Goal: Task Accomplishment & Management: Complete application form

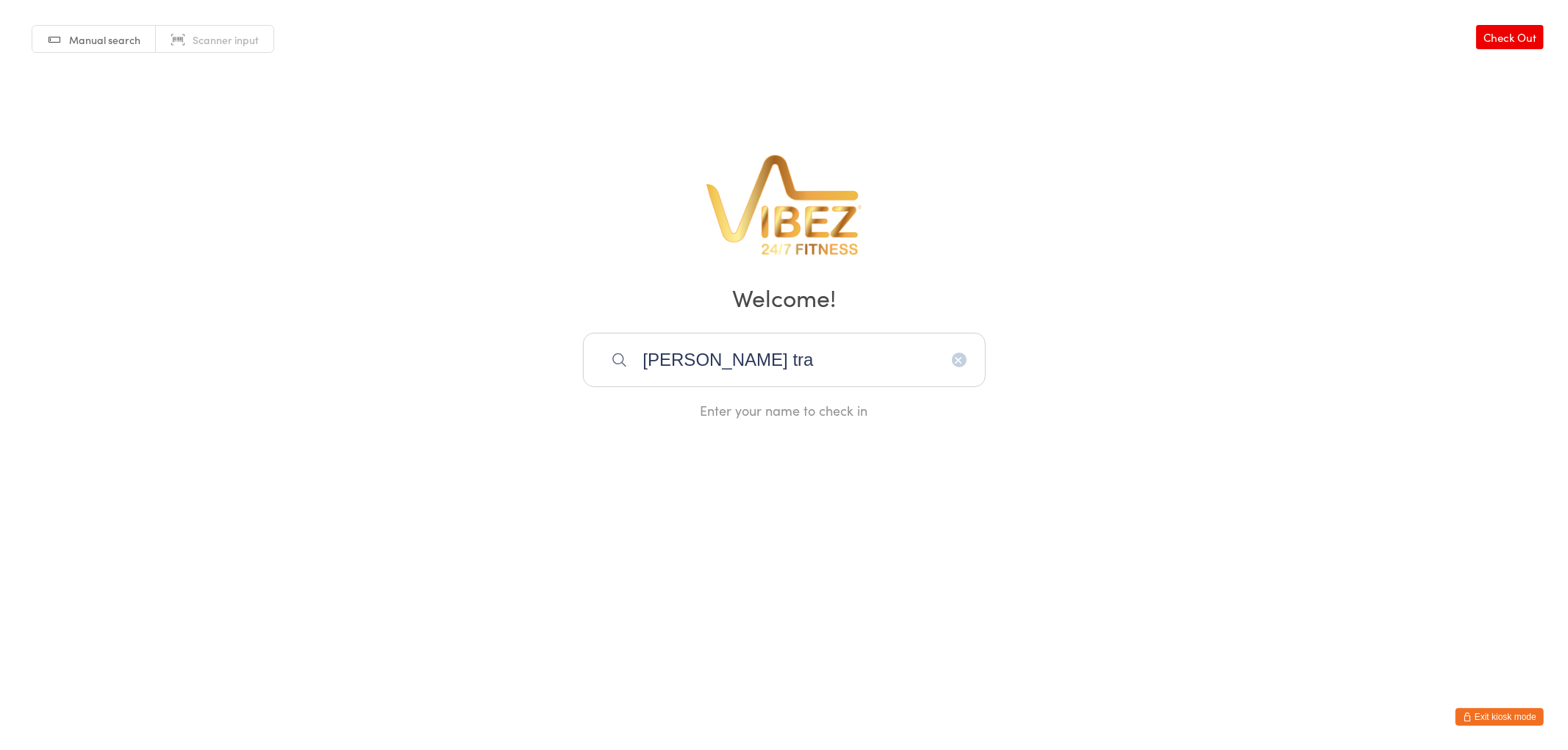
type input "brock trap"
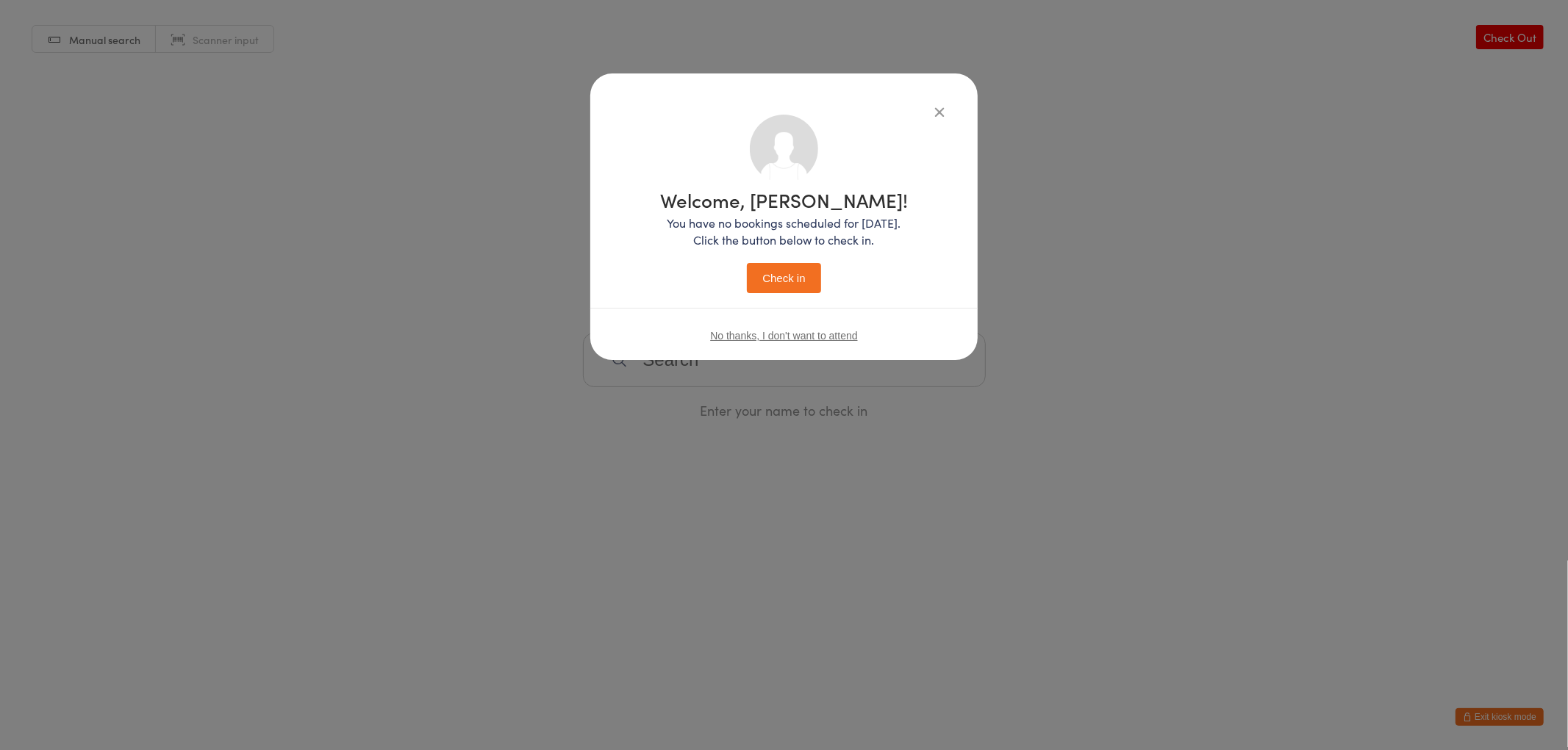
click at [747, 263] on button "Check in" at bounding box center [783, 278] width 73 height 30
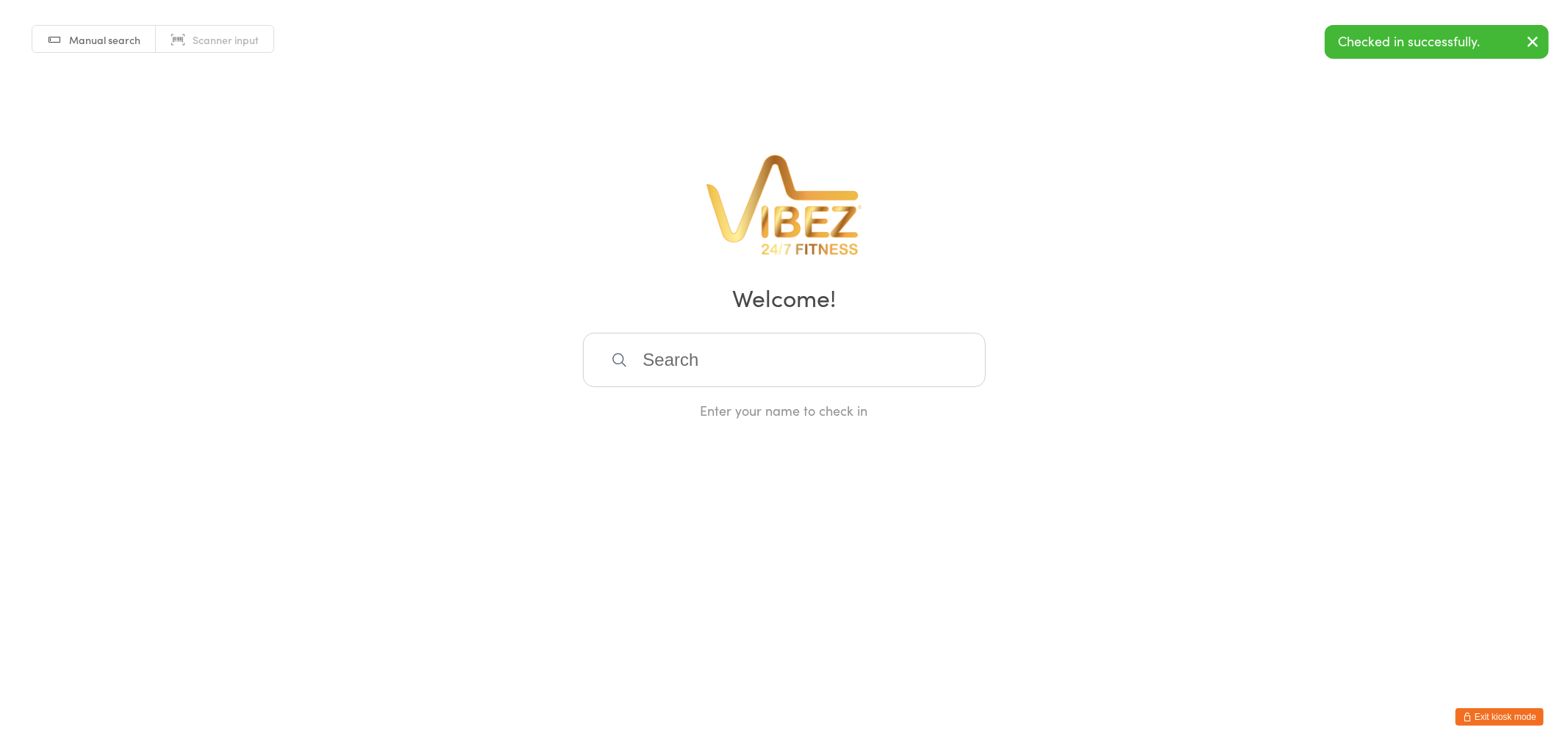
click at [720, 350] on input "search" at bounding box center [784, 360] width 403 height 54
type input "logan j"
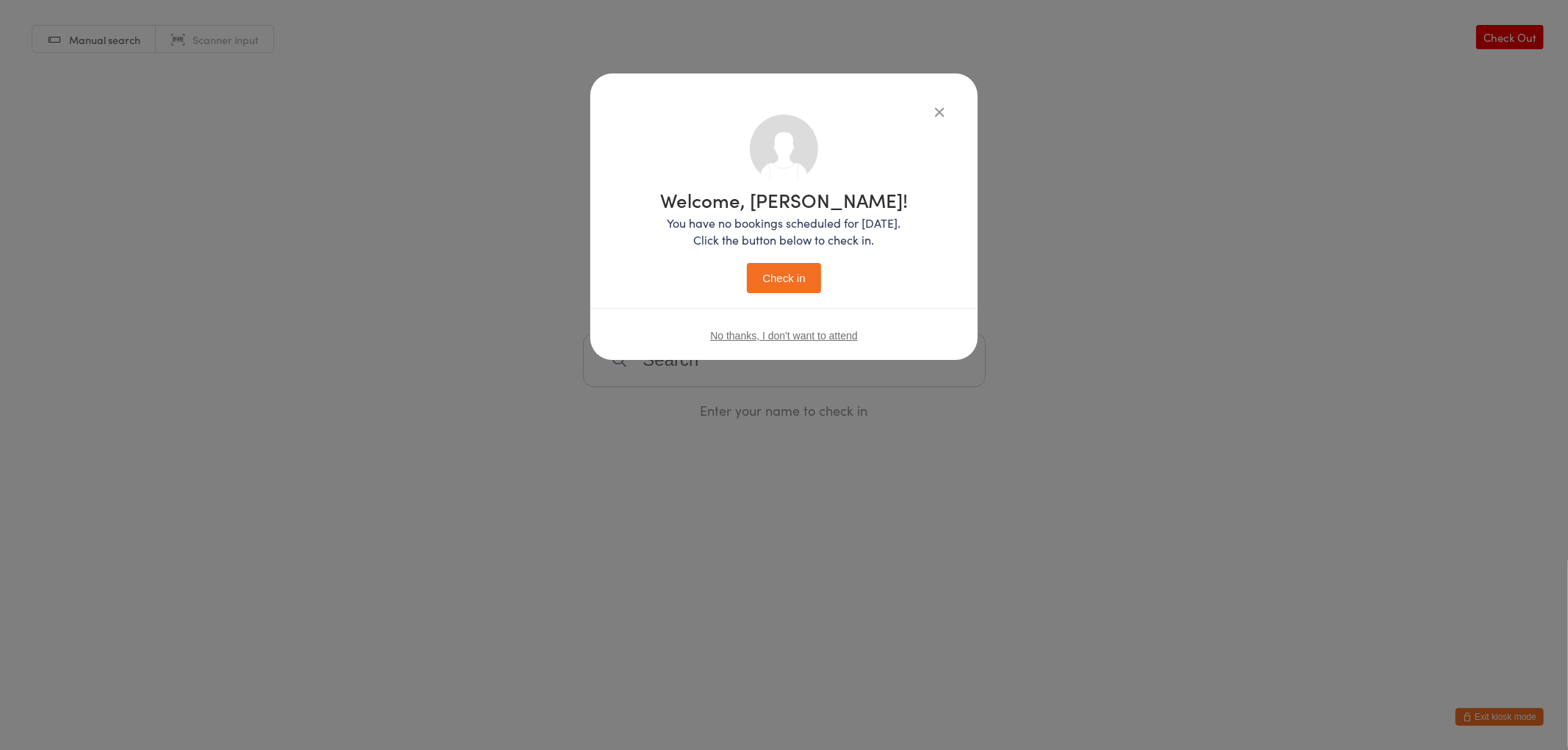
click at [747, 263] on button "Check in" at bounding box center [783, 278] width 73 height 30
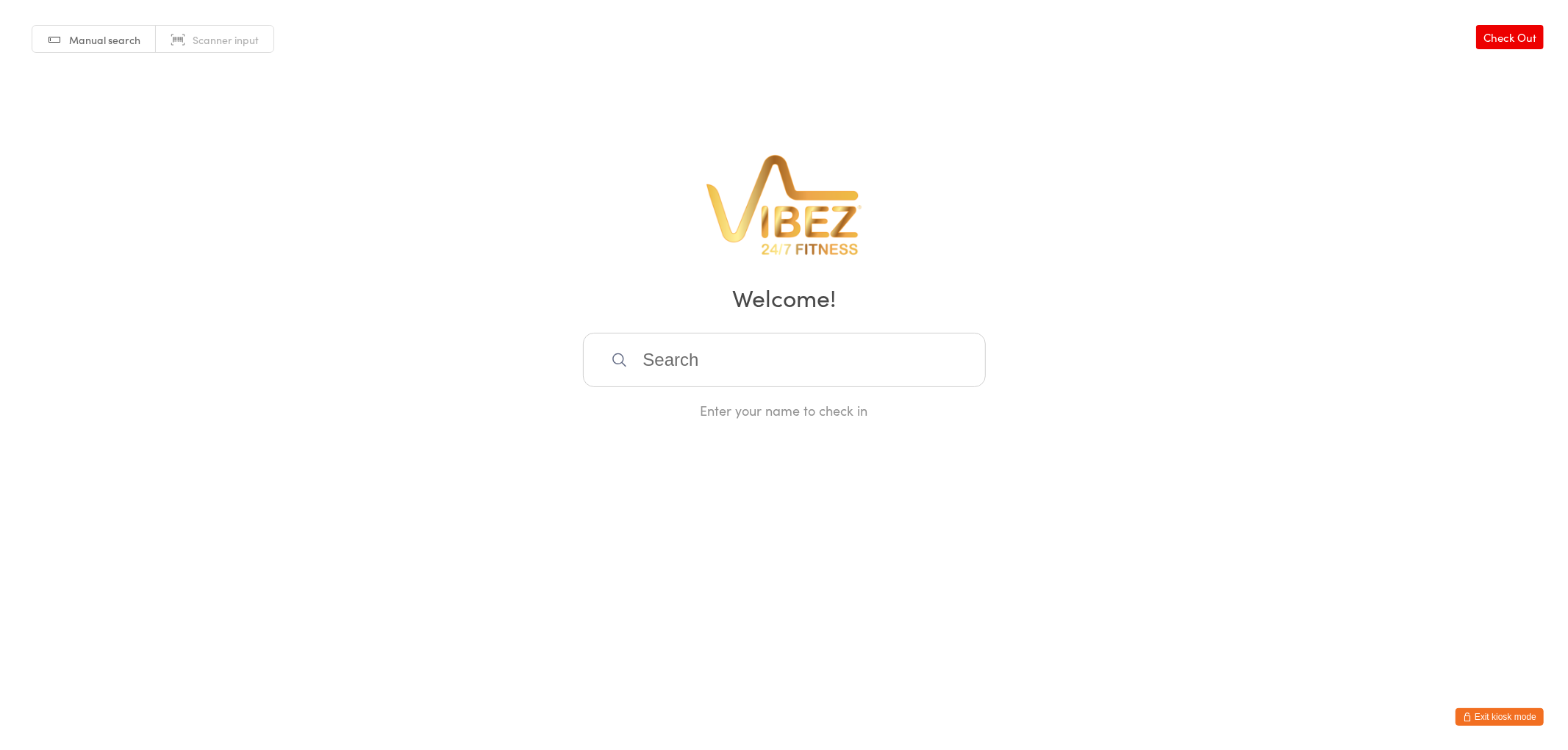
click at [720, 350] on input "search" at bounding box center [784, 360] width 403 height 54
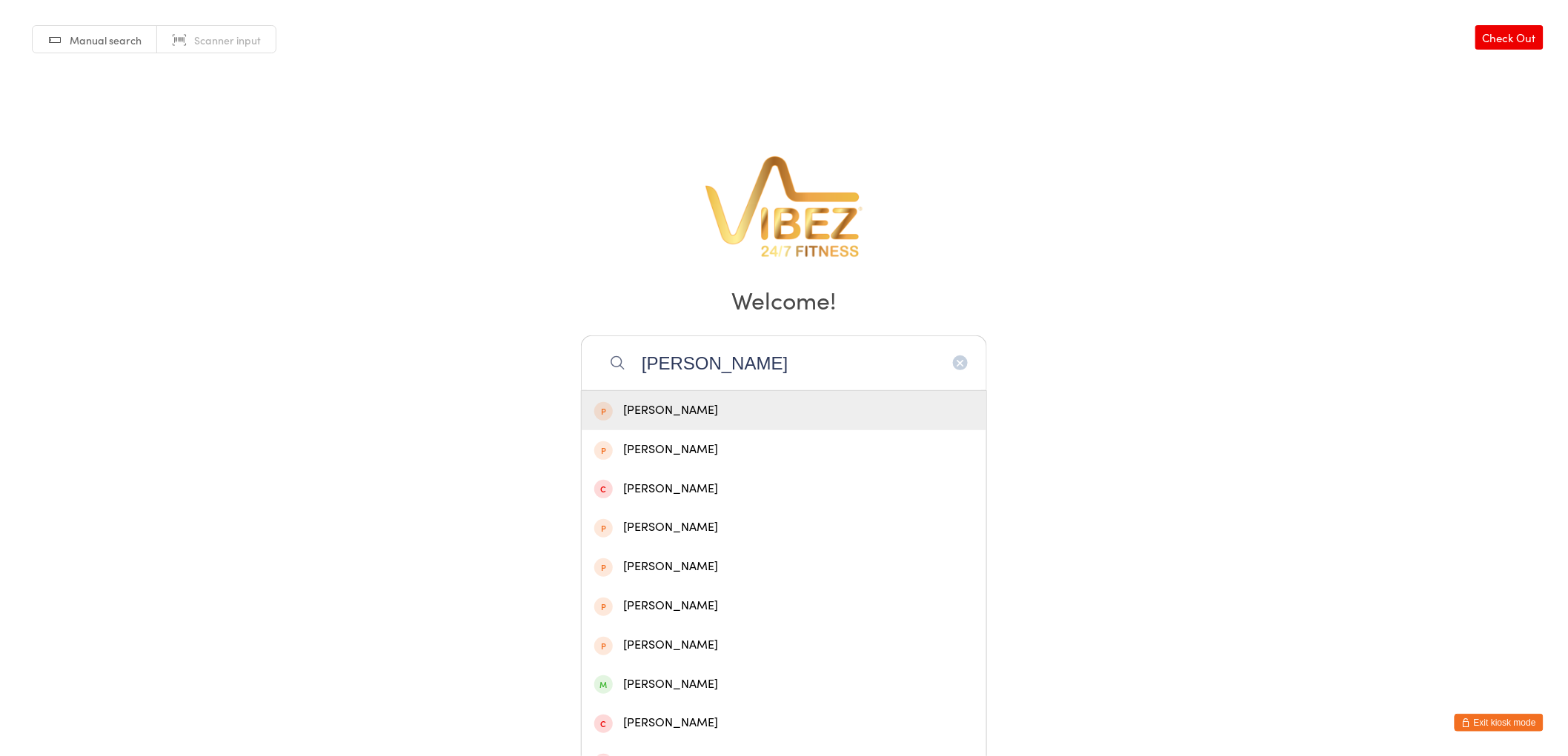
type input "joshua ralp"
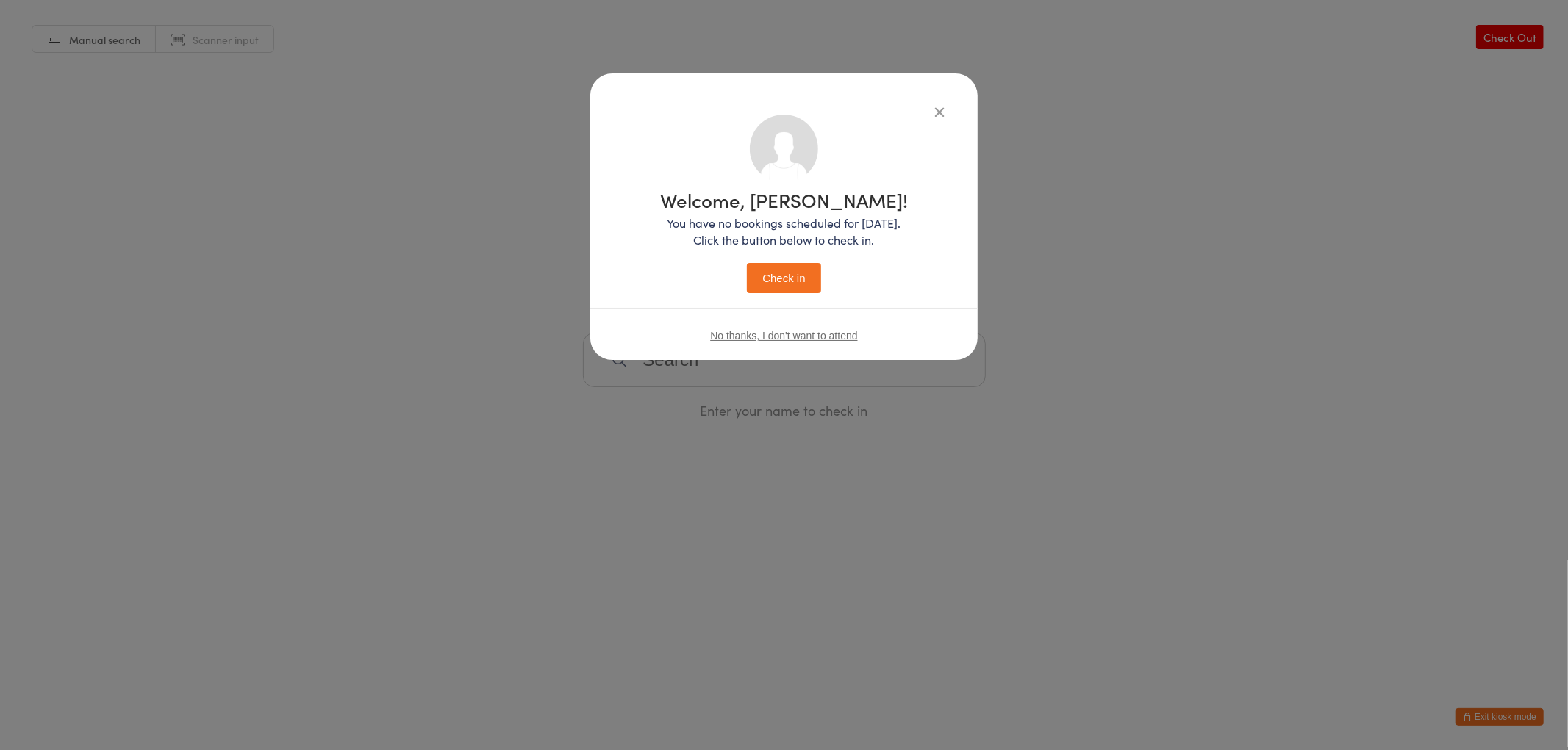
click at [747, 263] on button "Check in" at bounding box center [783, 278] width 73 height 30
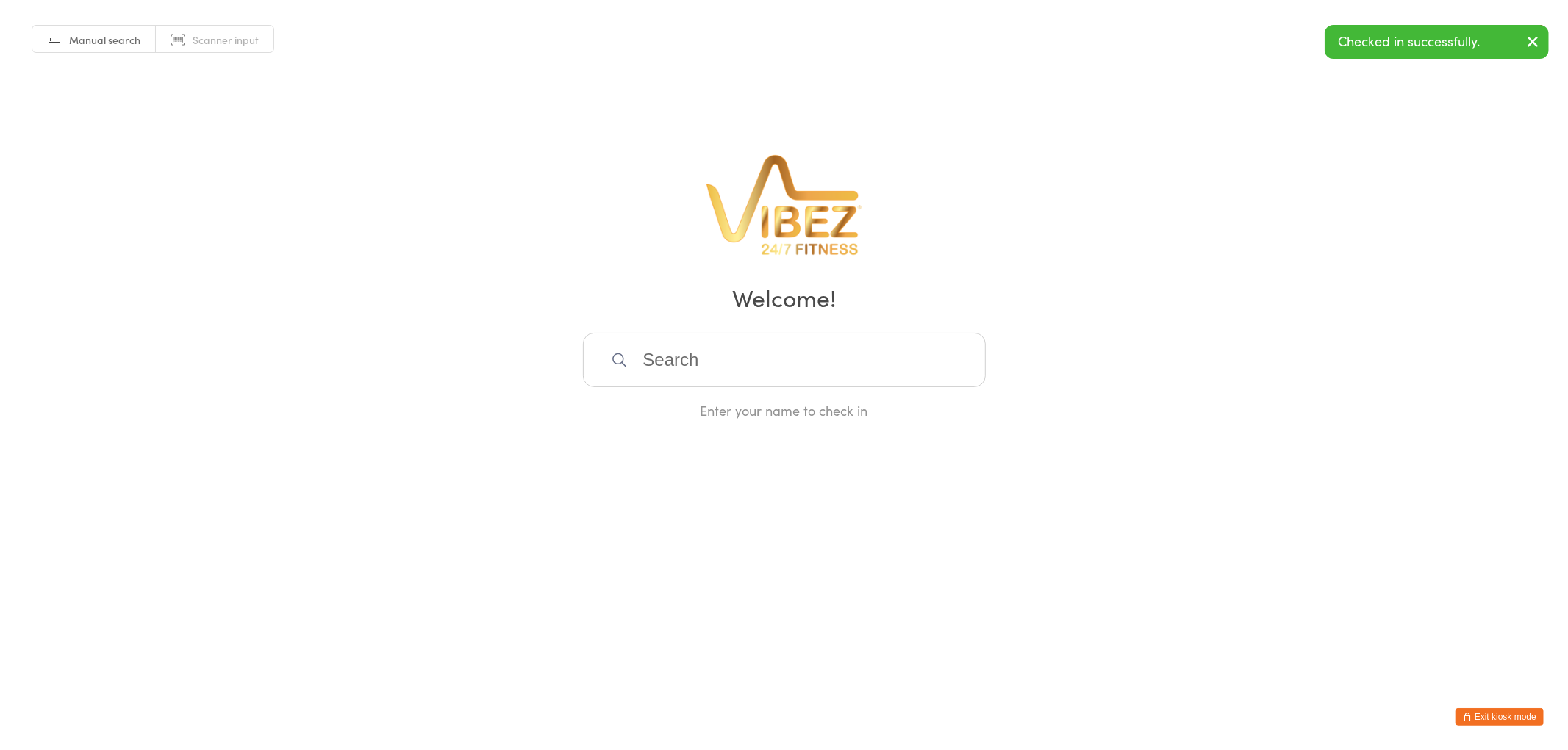
click at [720, 350] on input "search" at bounding box center [784, 360] width 403 height 54
type input "archi"
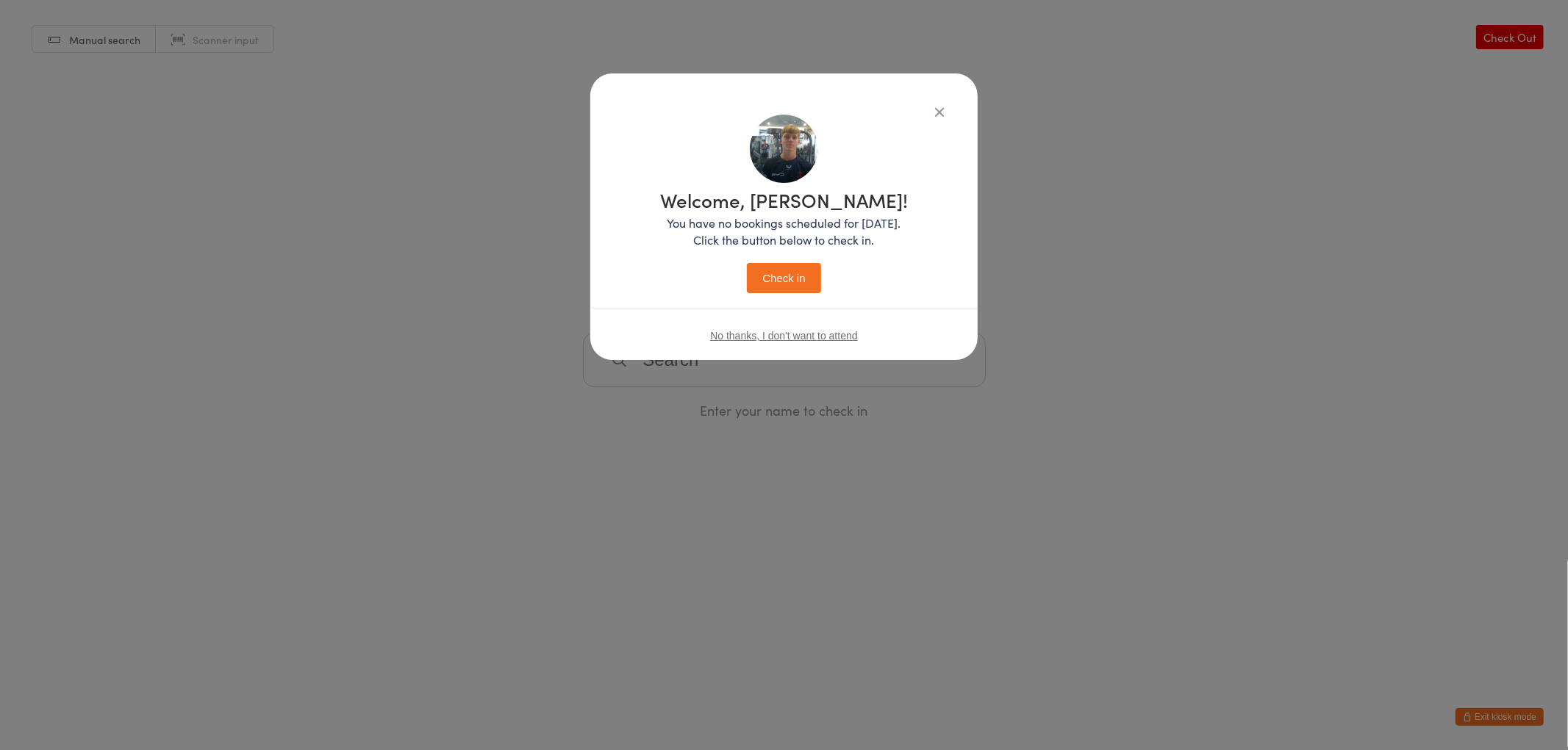
click at [747, 263] on button "Check in" at bounding box center [783, 278] width 73 height 30
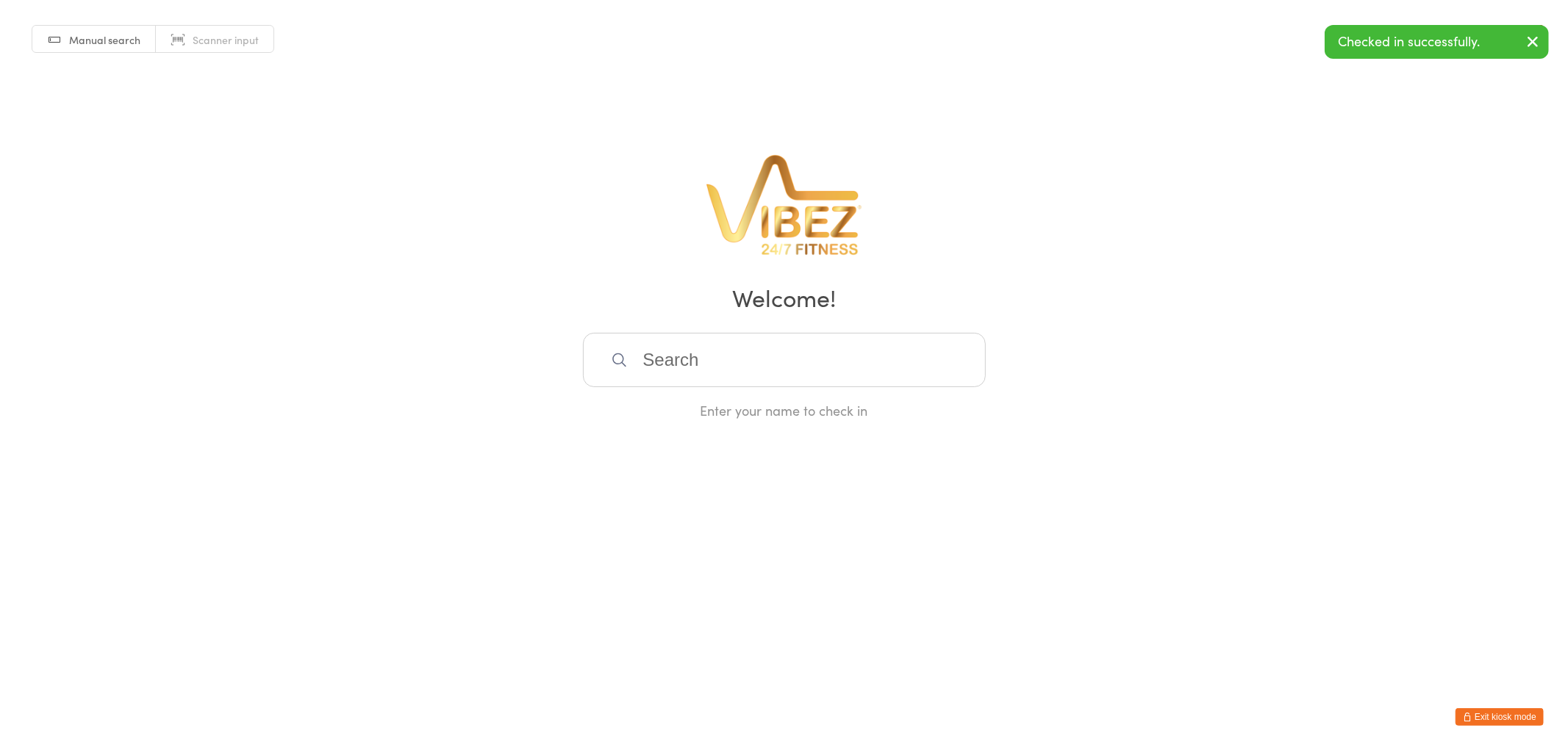
click at [720, 350] on input "search" at bounding box center [784, 360] width 403 height 54
type input "finn sol"
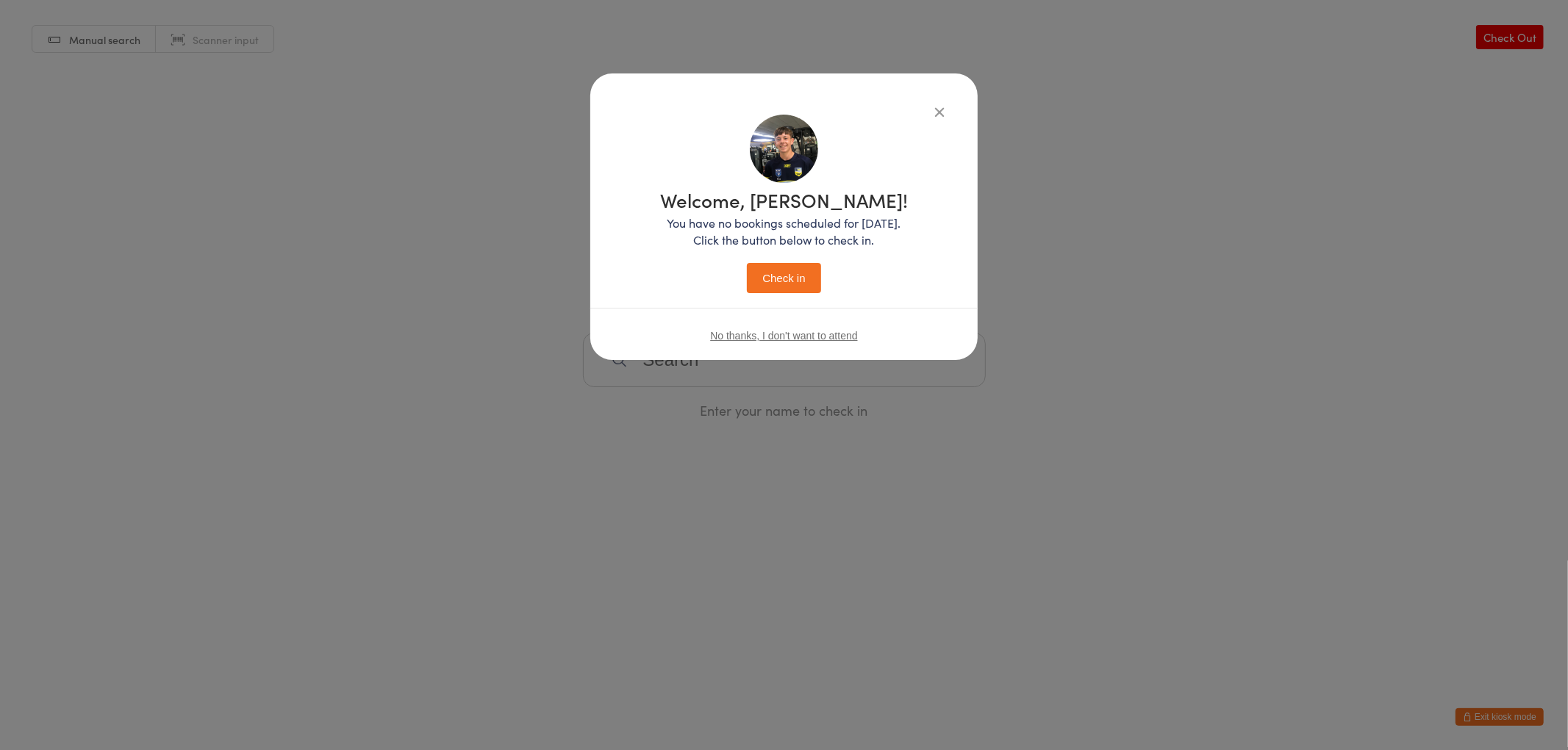
click at [747, 263] on button "Check in" at bounding box center [783, 278] width 73 height 30
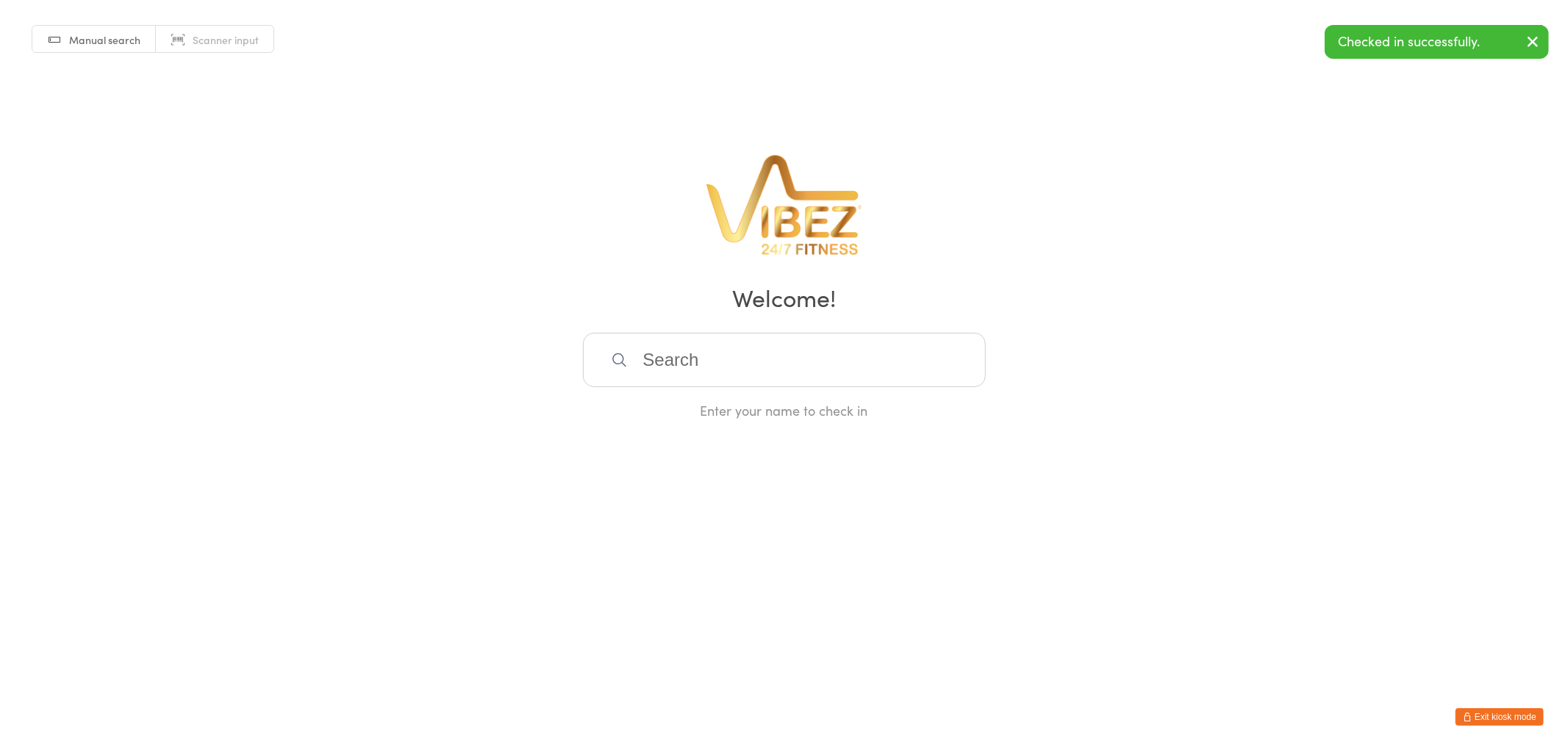
click at [720, 350] on input "search" at bounding box center [784, 360] width 403 height 54
type input "kye difr"
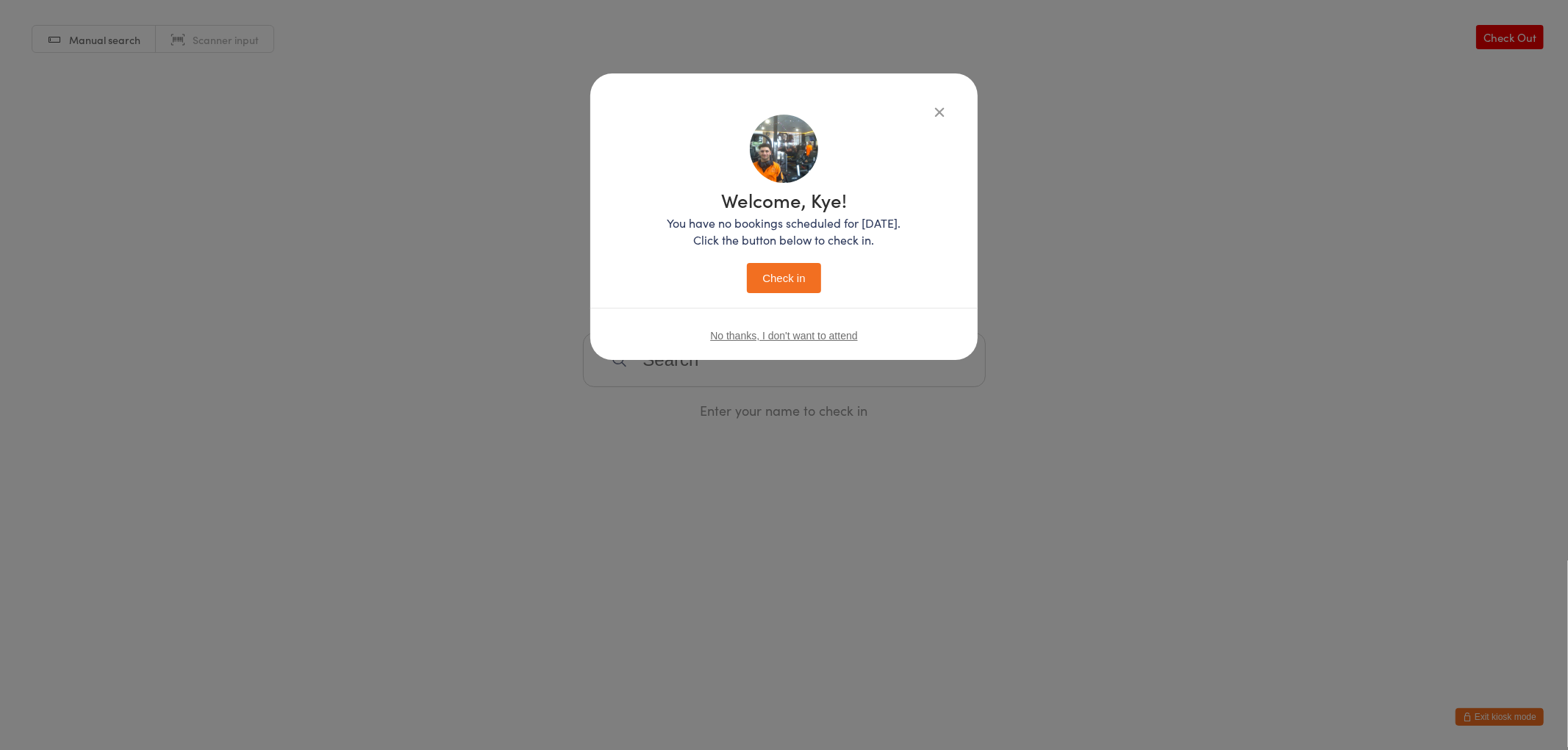
click at [747, 263] on button "Check in" at bounding box center [783, 278] width 73 height 30
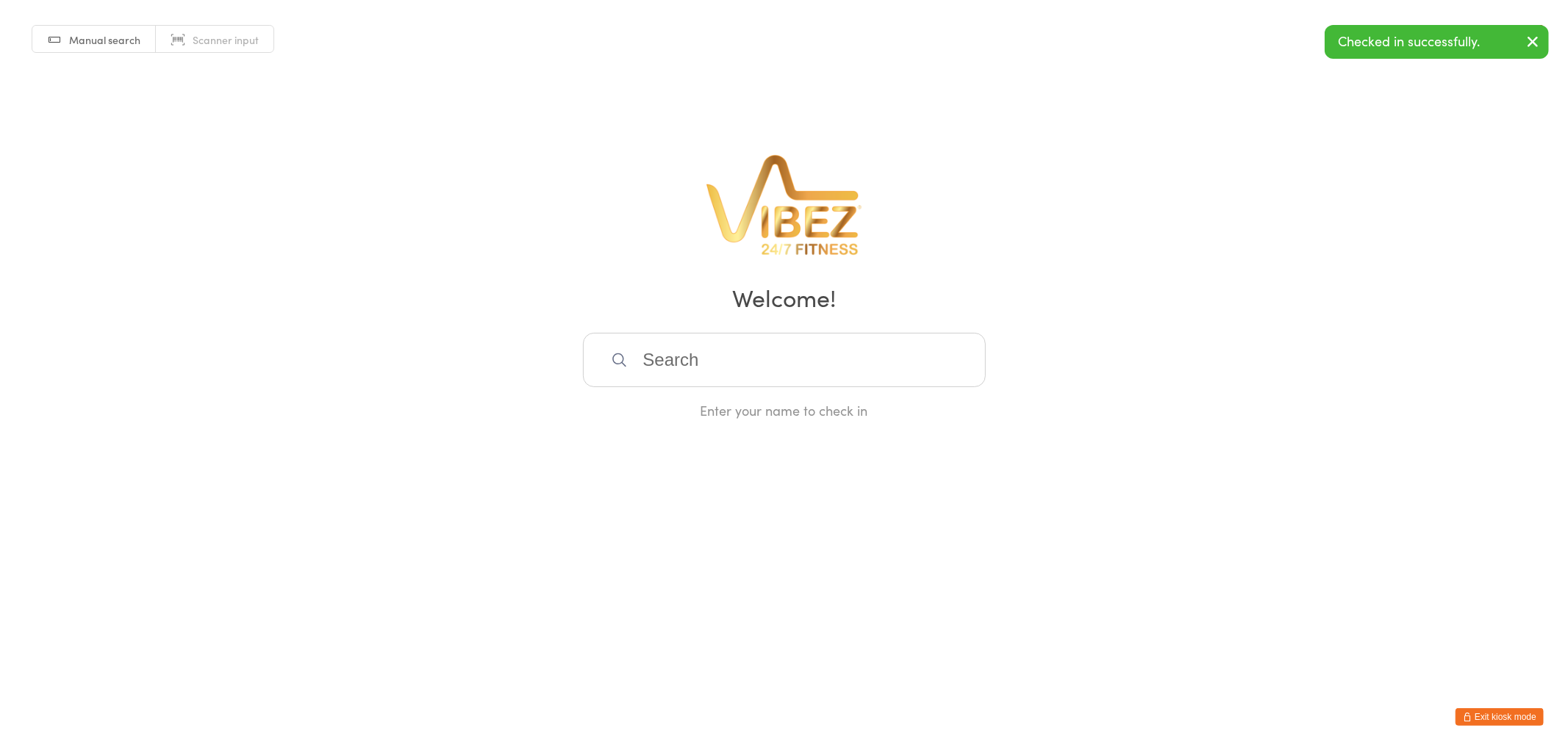
click at [720, 350] on input "search" at bounding box center [784, 360] width 403 height 54
type input "baylee iss"
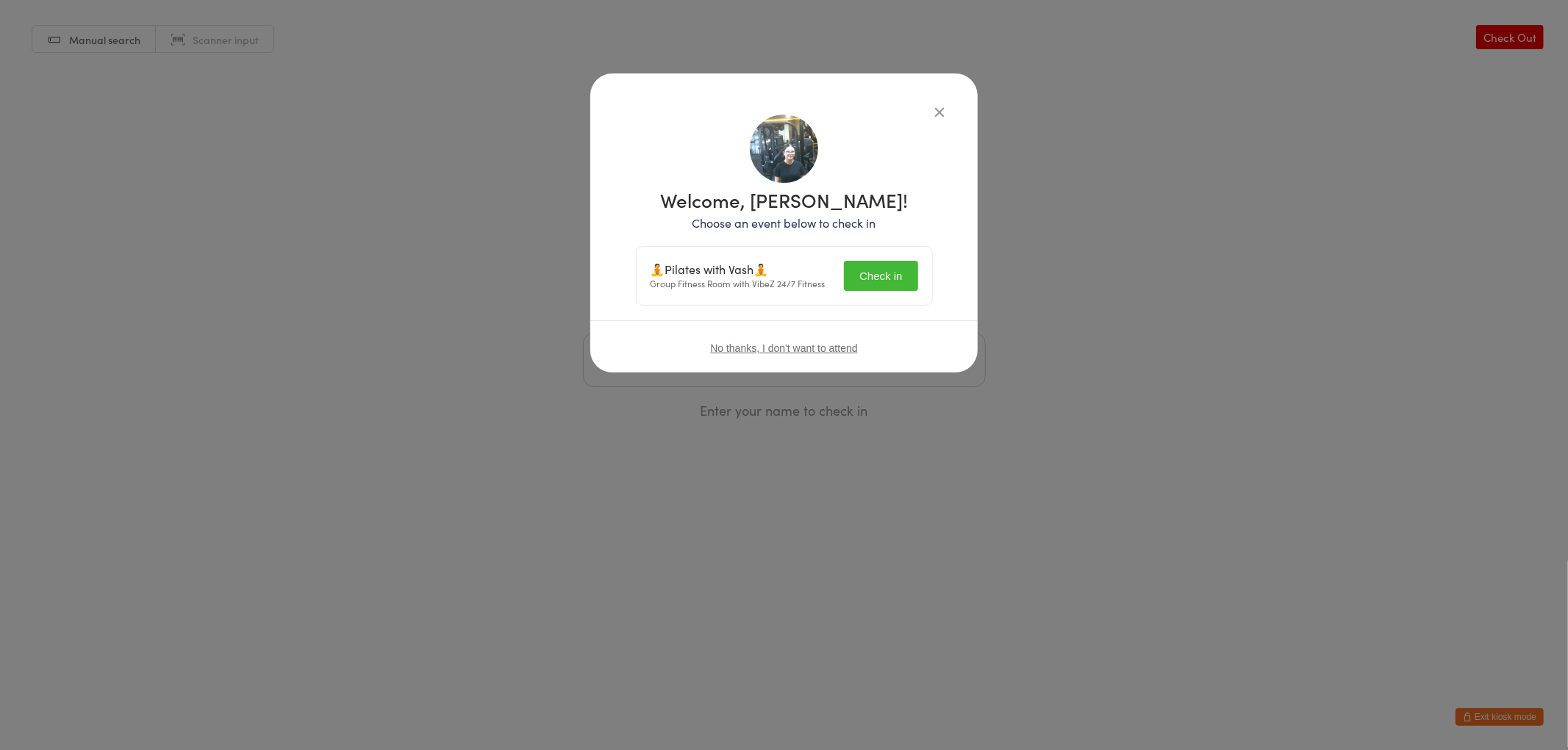
click at [876, 287] on button "Check in" at bounding box center [880, 276] width 73 height 30
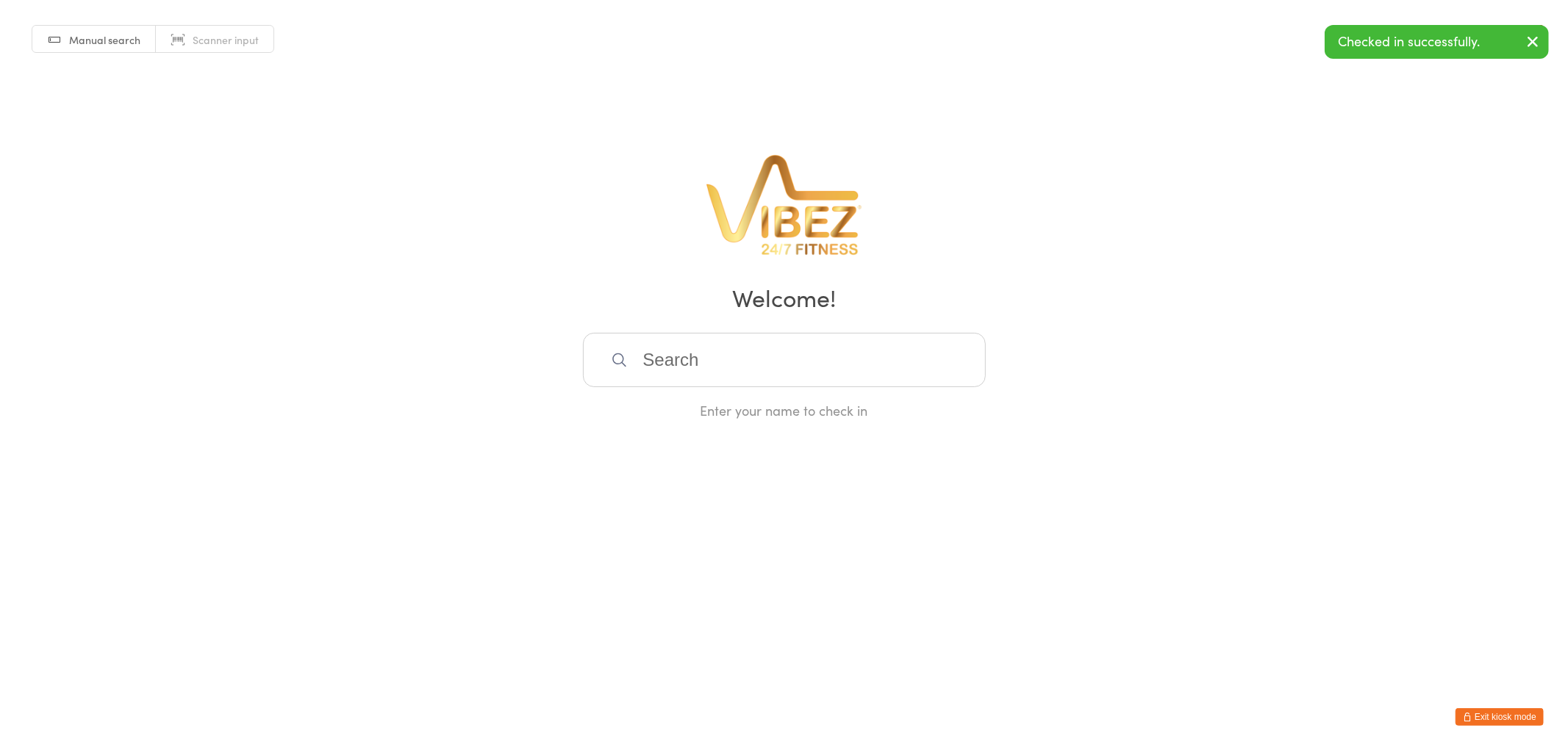
click at [1491, 714] on button "Exit kiosk mode" at bounding box center [1499, 717] width 88 height 17
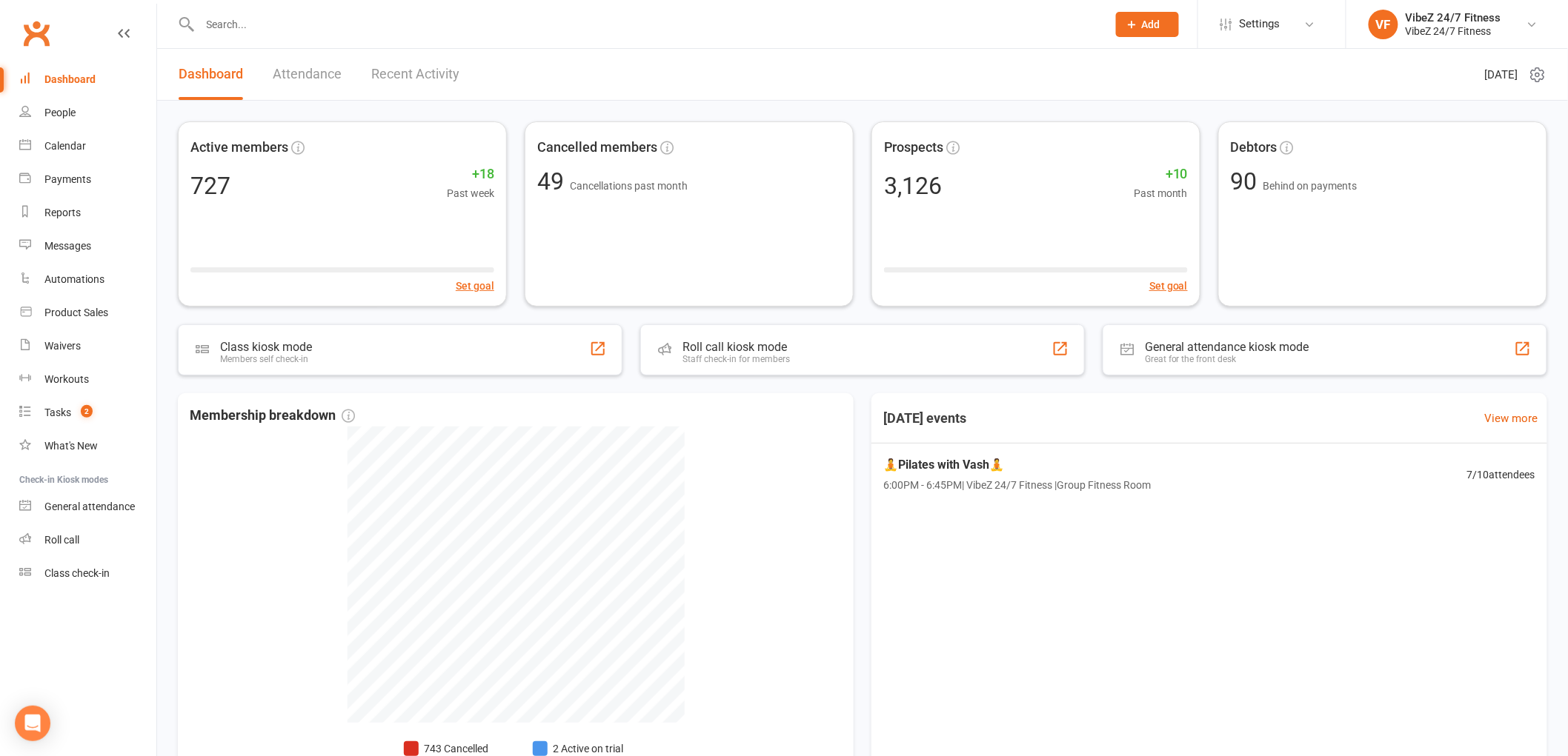
click at [255, 24] on input "text" at bounding box center [645, 24] width 901 height 21
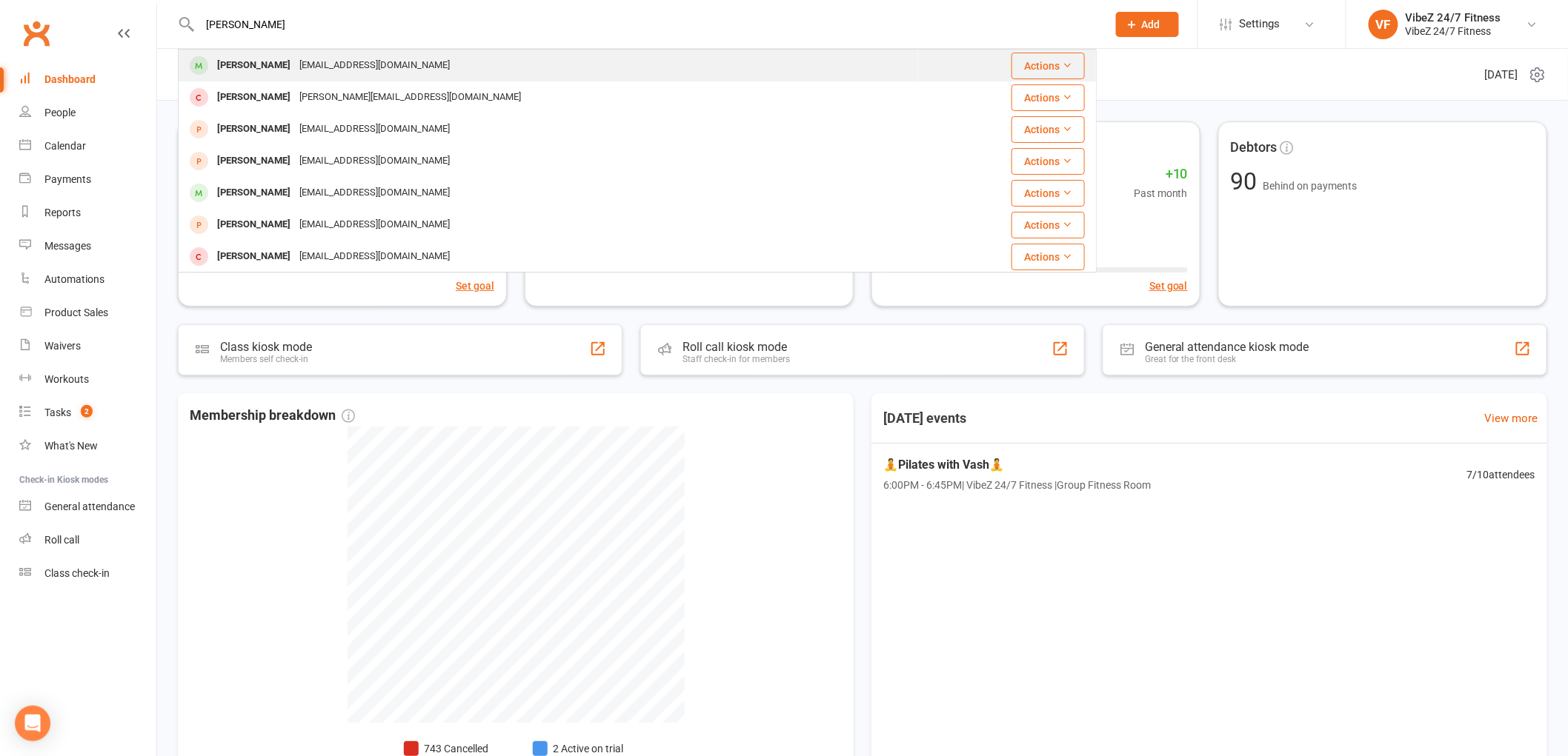
type input "[PERSON_NAME]"
click at [261, 65] on div "[PERSON_NAME]" at bounding box center [254, 65] width 82 height 21
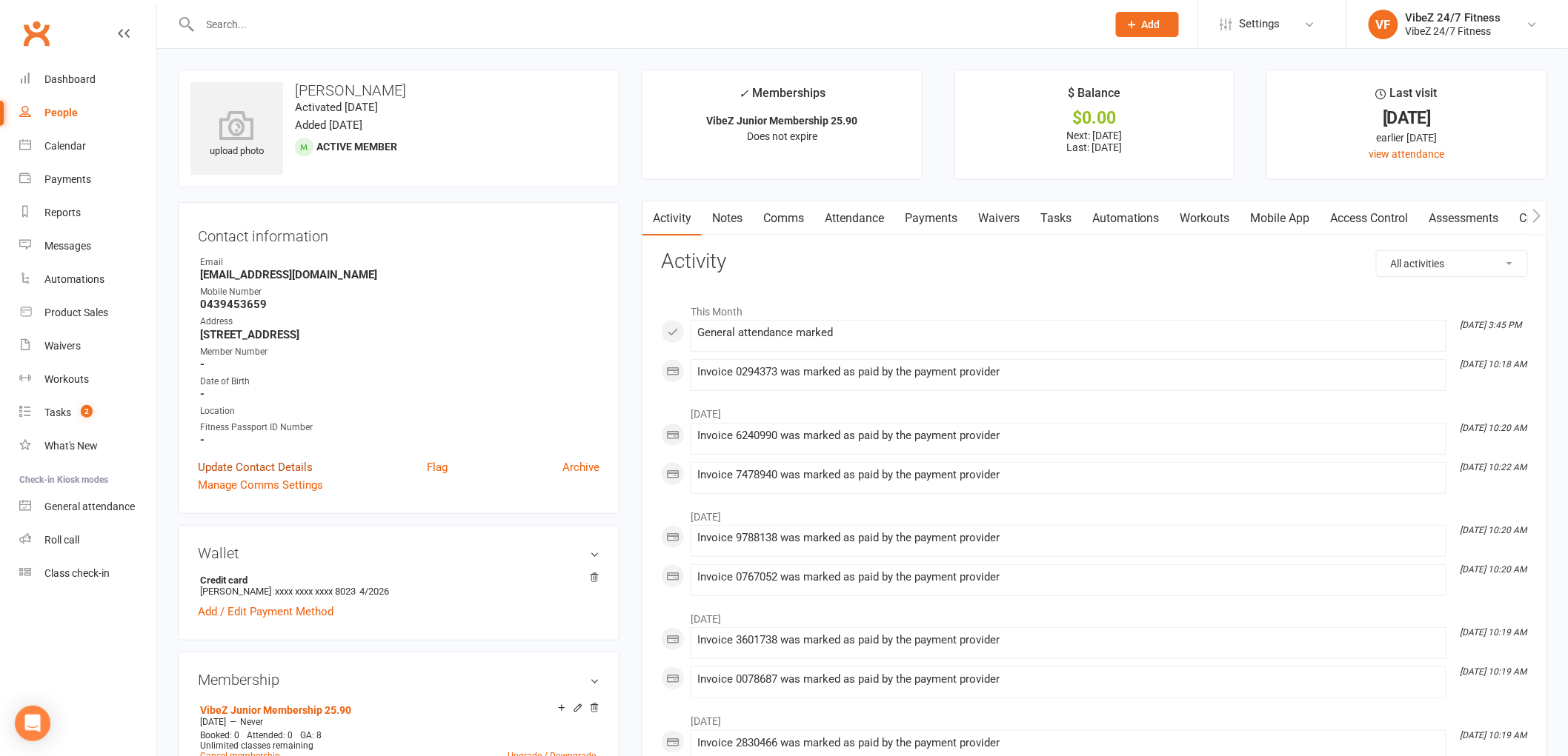
click at [290, 467] on link "Update Contact Details" at bounding box center [255, 467] width 115 height 17
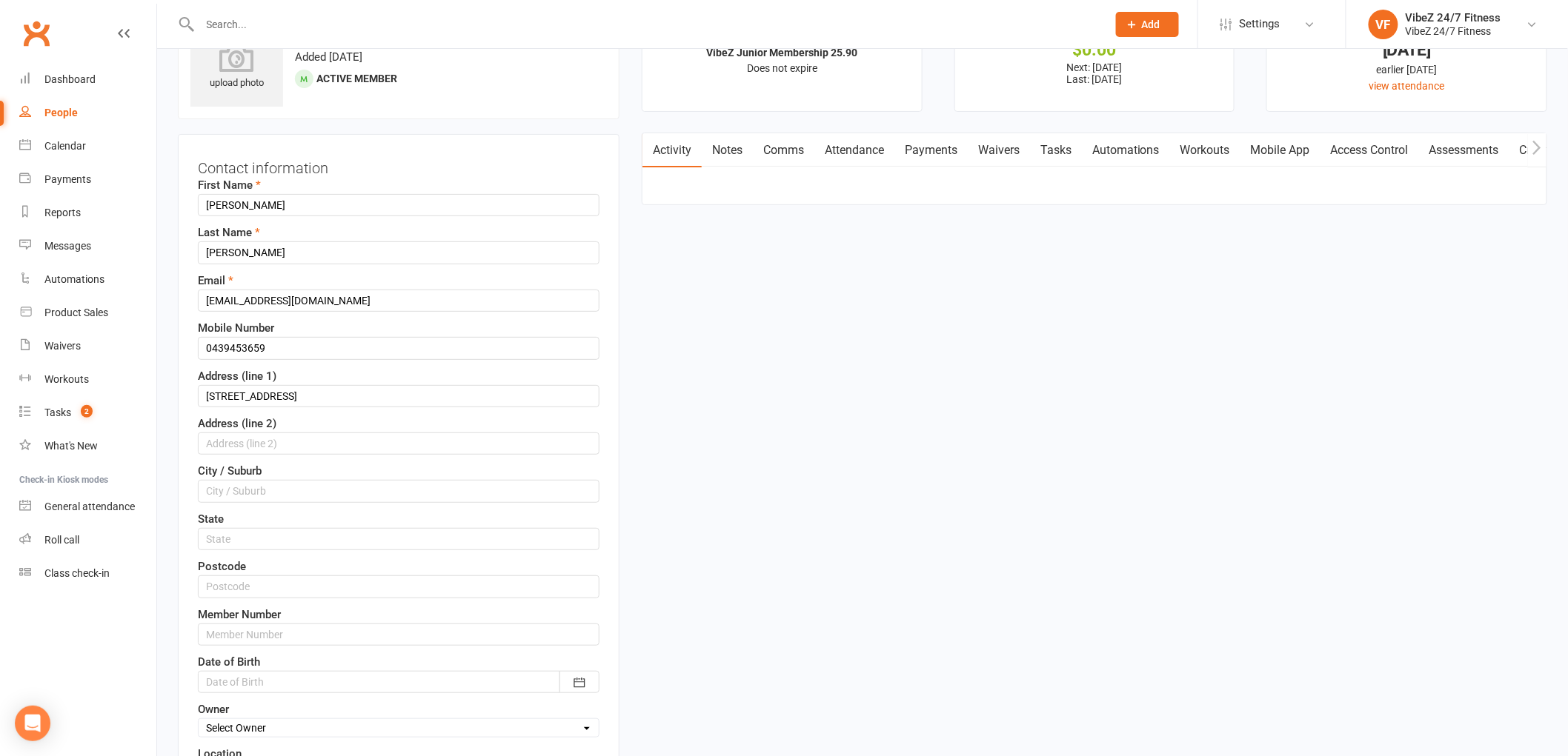
scroll to position [70, 0]
click at [265, 675] on div at bounding box center [398, 680] width 401 height 22
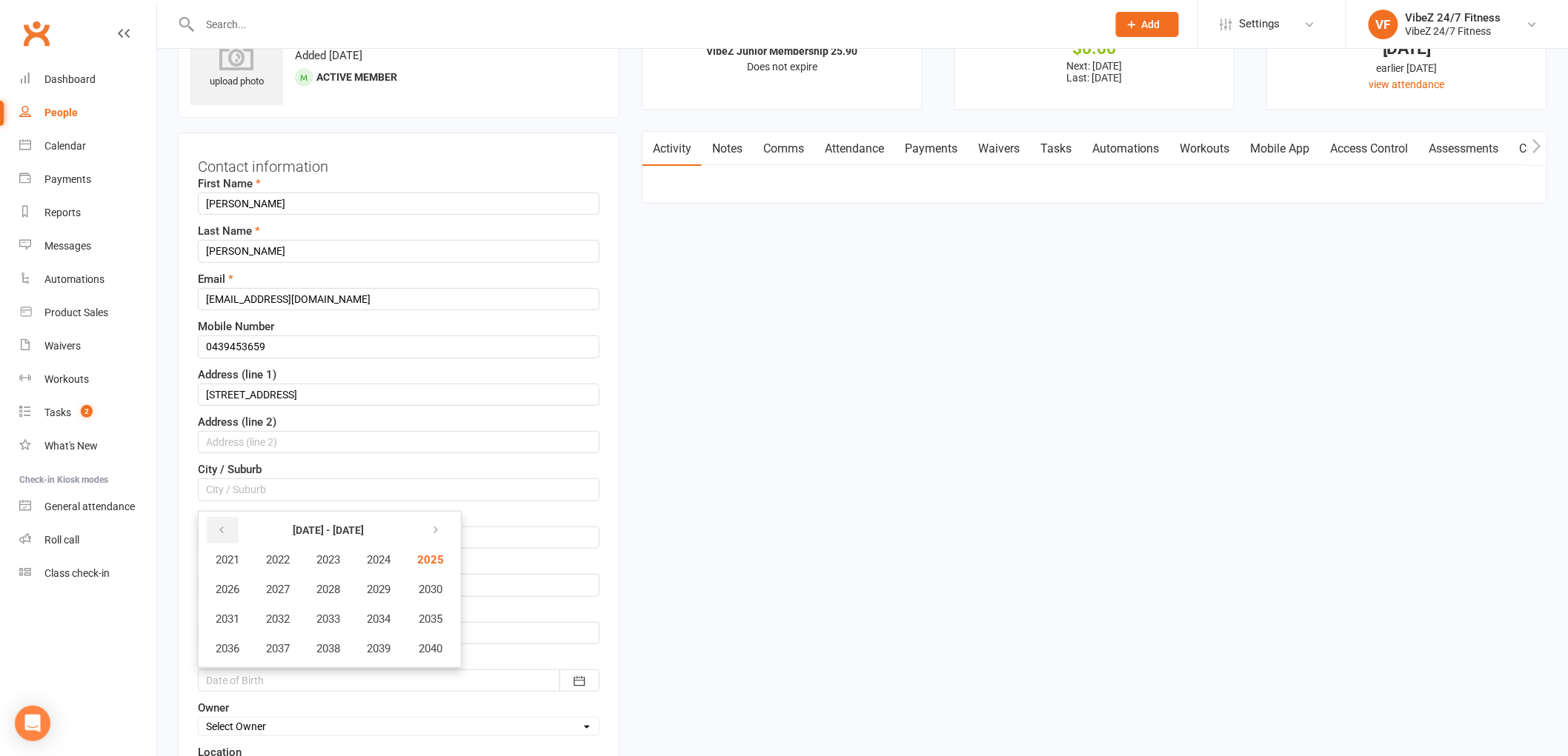
click at [219, 522] on button "button" at bounding box center [223, 530] width 32 height 27
click at [331, 587] on span "2008" at bounding box center [328, 590] width 24 height 14
click at [403, 553] on span "March" at bounding box center [415, 560] width 31 height 14
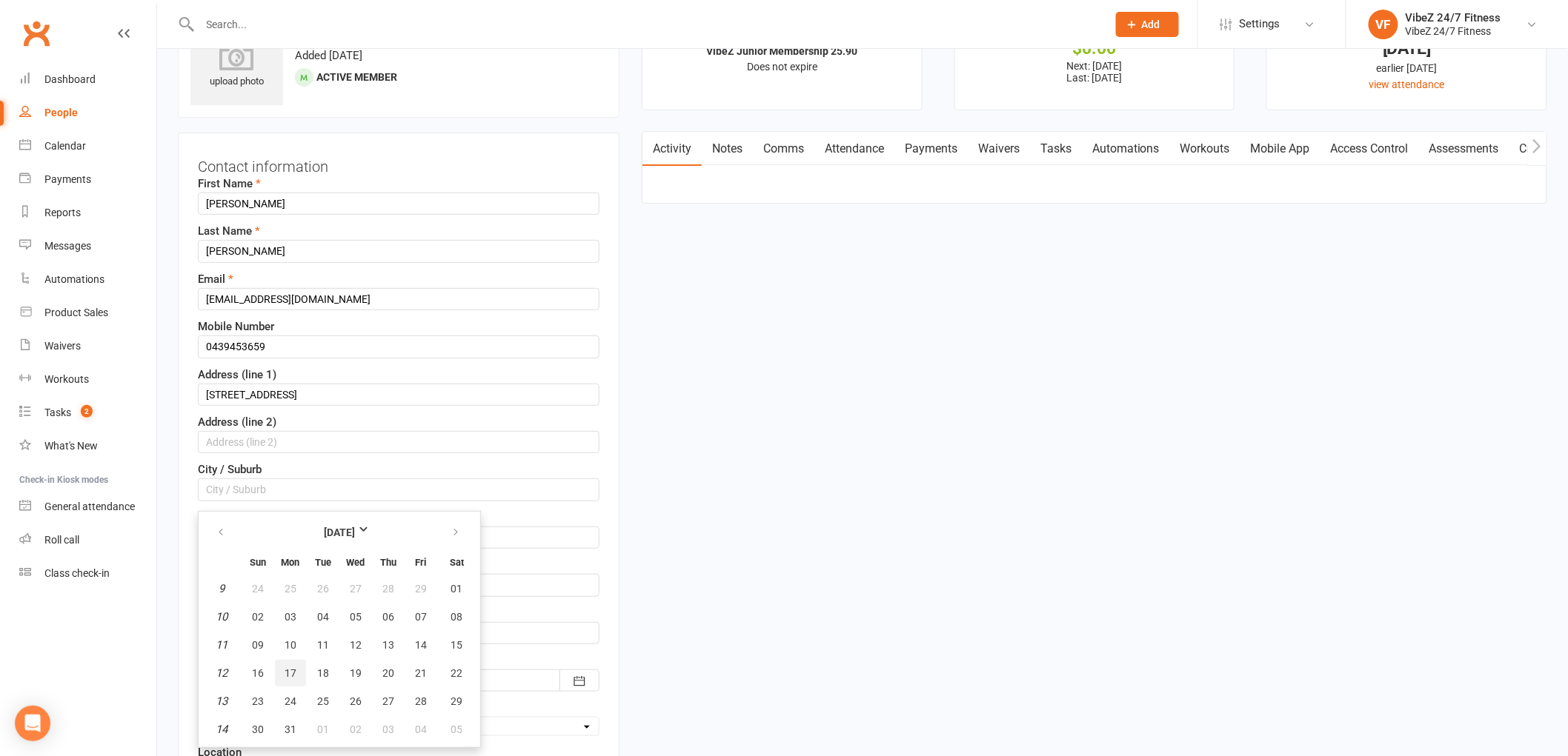
click at [287, 668] on span "17" at bounding box center [290, 673] width 12 height 12
type input "[DATE]"
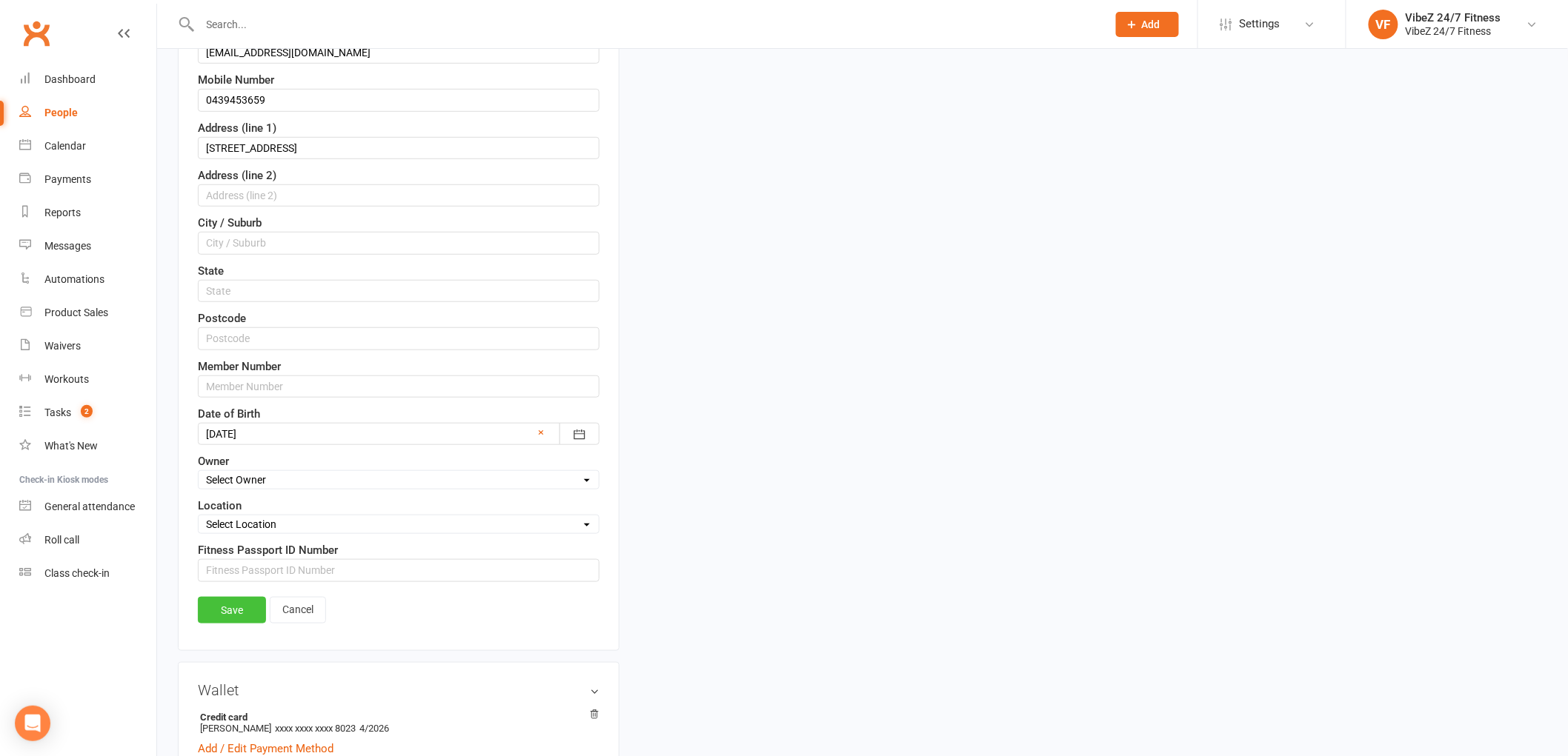
click at [230, 620] on link "Save" at bounding box center [232, 610] width 68 height 27
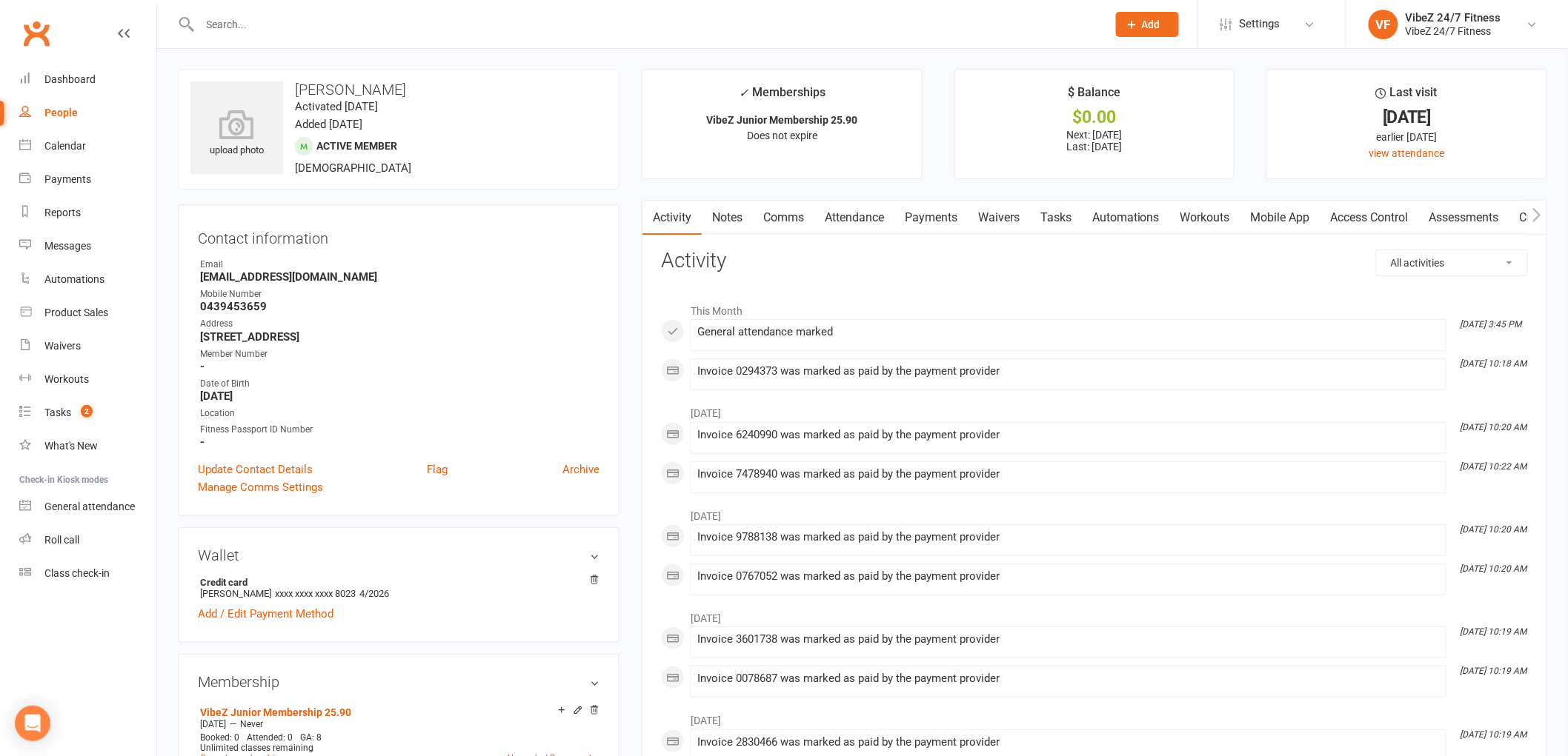
scroll to position [0, 0]
click at [1150, 18] on span "Add" at bounding box center [1151, 24] width 18 height 12
click at [1129, 68] on link "Prospect" at bounding box center [1132, 65] width 132 height 34
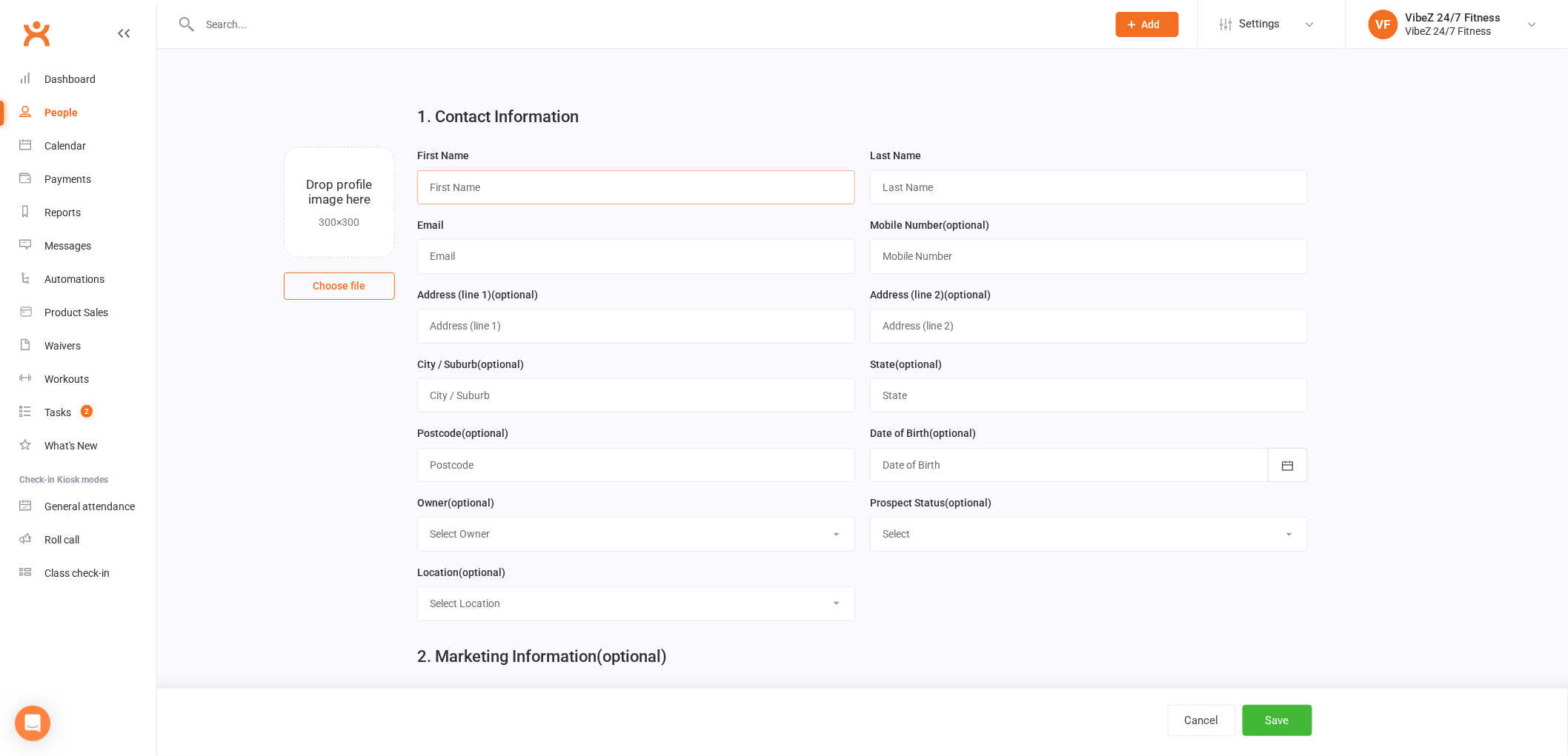
click at [585, 189] on input "text" at bounding box center [636, 187] width 438 height 34
type input "Tenneil"
type input "[PERSON_NAME]"
type input "[EMAIL_ADDRESS][DOMAIN_NAME]"
type input "0466667272"
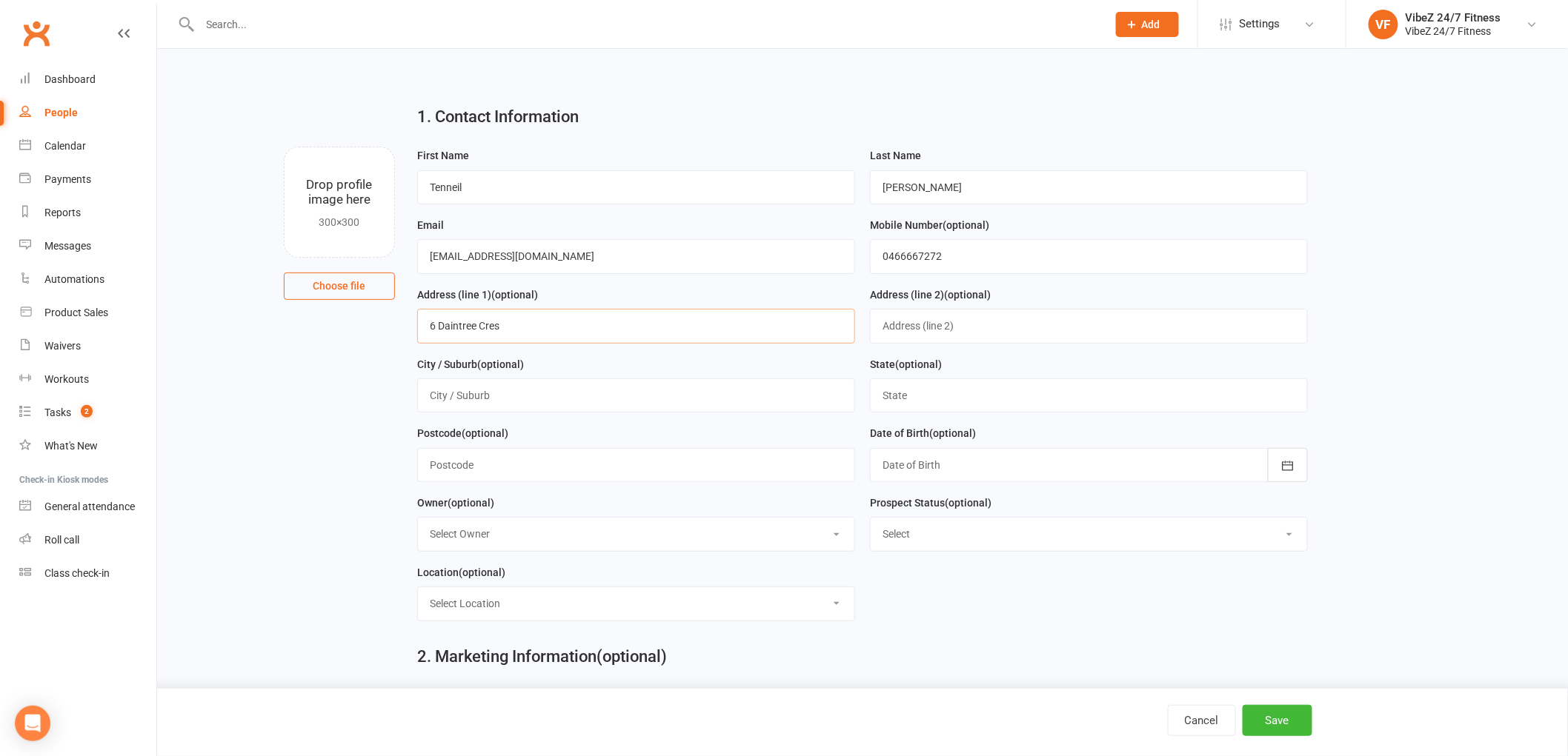
type input "6 Daintree Cres"
type input "Blue Haven"
type input "[GEOGRAPHIC_DATA]"
type input "2262"
click at [1289, 470] on icon "button" at bounding box center [1288, 465] width 11 height 10
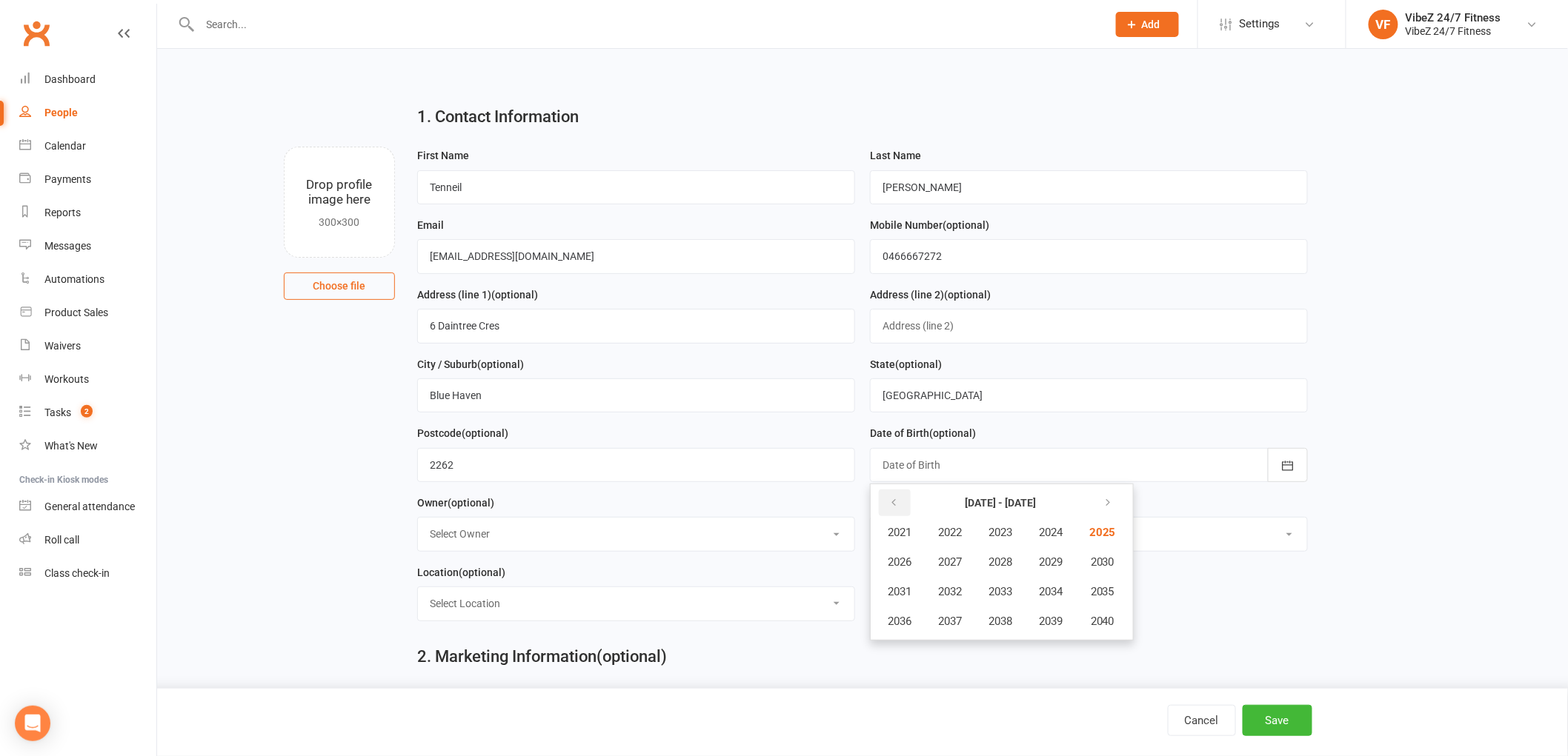
click at [900, 498] on button "button" at bounding box center [895, 502] width 32 height 27
click at [1113, 527] on span "2005" at bounding box center [1101, 533] width 24 height 14
click at [908, 587] on span "July" at bounding box center [908, 592] width 20 height 14
click at [1027, 640] on span "20" at bounding box center [1028, 646] width 12 height 12
type input "[DATE]"
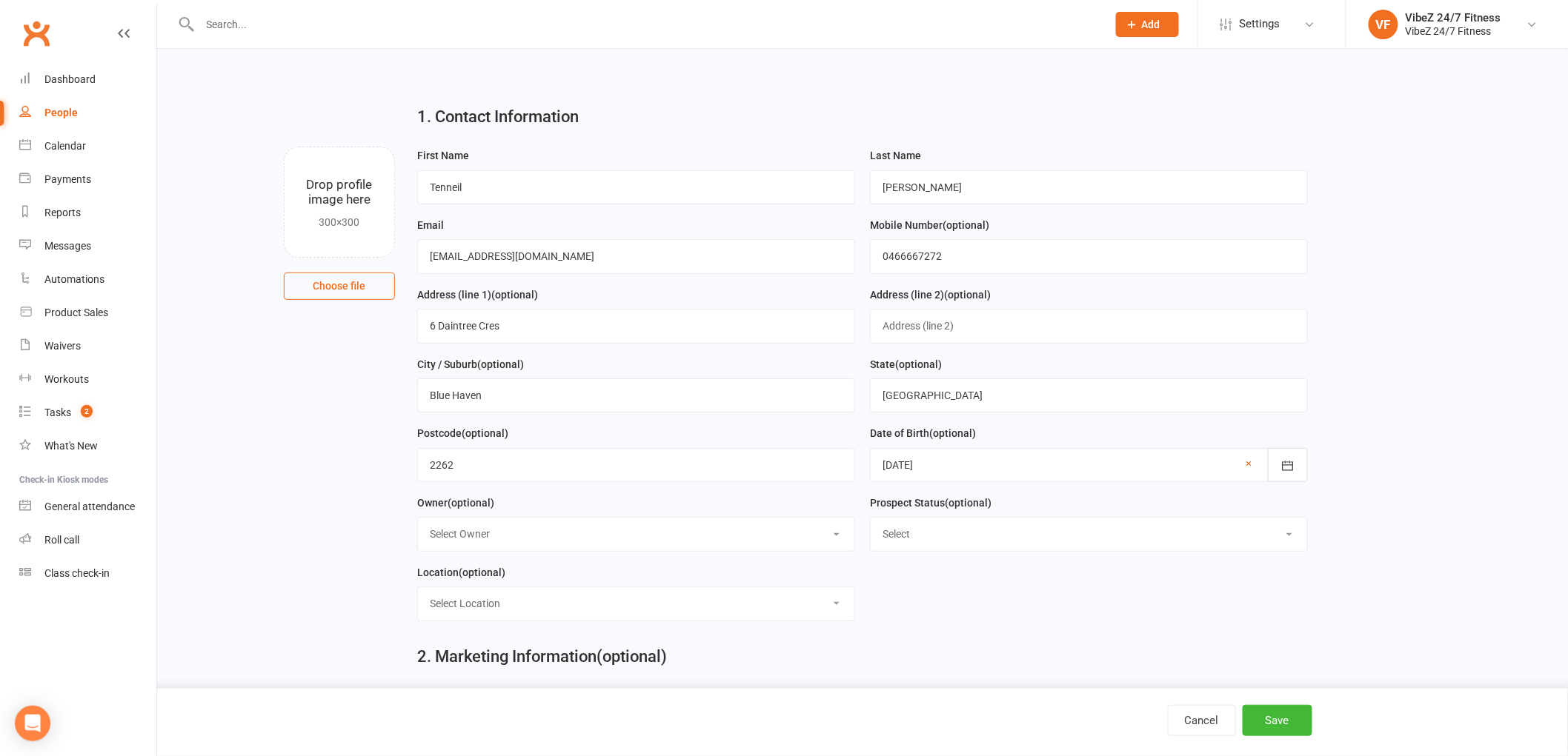
click at [627, 546] on select "Select Owner [PERSON_NAME] VibeZ 24/7 Fitness [PERSON_NAME] [PERSON_NAME] [PERS…" at bounding box center [636, 533] width 436 height 33
select select "3"
click at [418, 518] on select "Select Owner [PERSON_NAME] VibeZ 24/7 Fitness [PERSON_NAME] [PERSON_NAME] [PERS…" at bounding box center [636, 533] width 436 height 33
click at [984, 524] on select "Select Initial Contact Follow-up Call Follow-up Email Almost Ready Not Ready No…" at bounding box center [1088, 533] width 436 height 33
select select "Initial Contact"
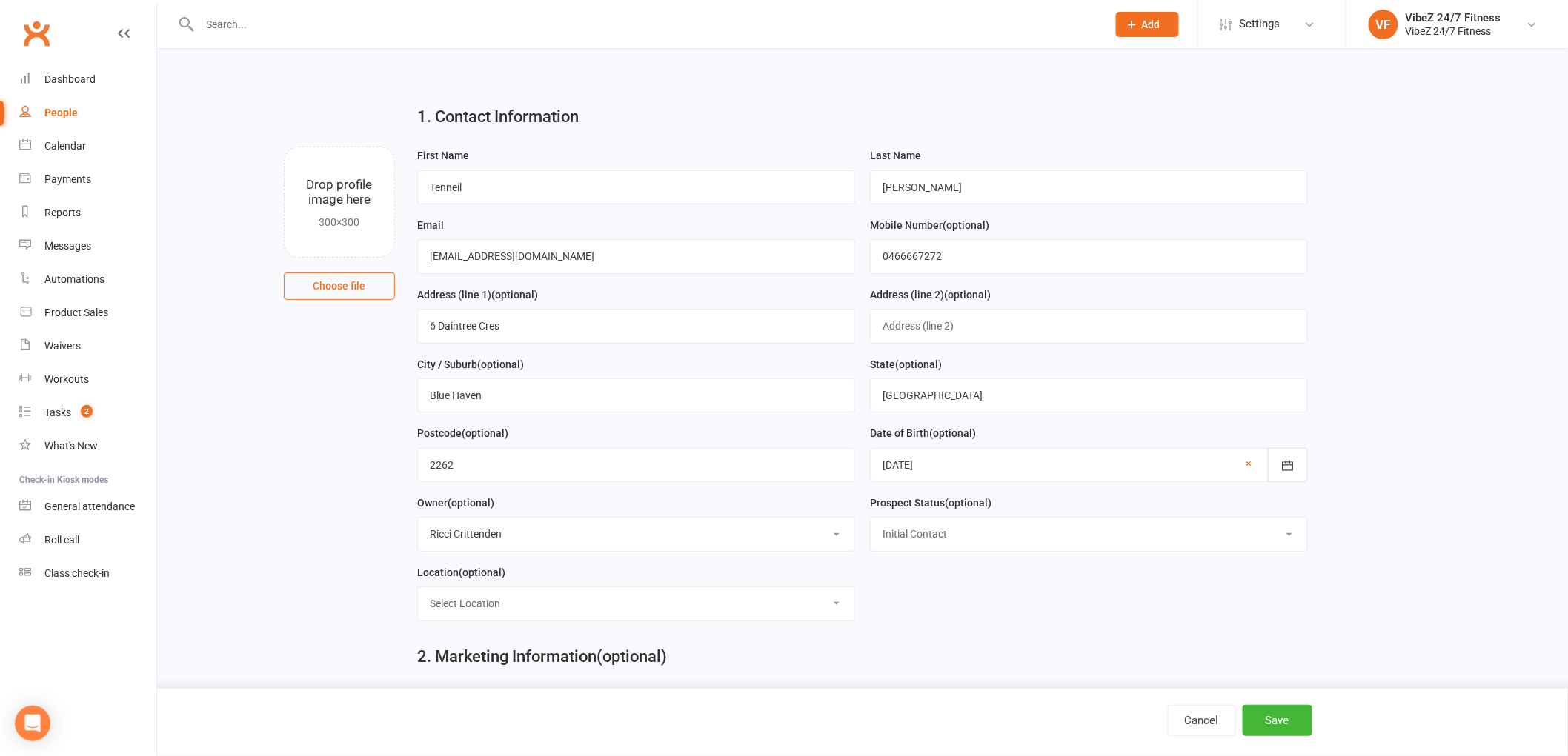
click at [870, 518] on select "Select Initial Contact Follow-up Call Follow-up Email Almost Ready Not Ready No…" at bounding box center [1088, 533] width 436 height 33
click at [569, 603] on select "Select Location Group Fitness Room Gym Floor Indoor/Outdoor Reception" at bounding box center [636, 603] width 436 height 33
select select "3"
click at [418, 589] on select "Select Location Group Fitness Room Gym Floor Indoor/Outdoor Reception" at bounding box center [636, 603] width 436 height 33
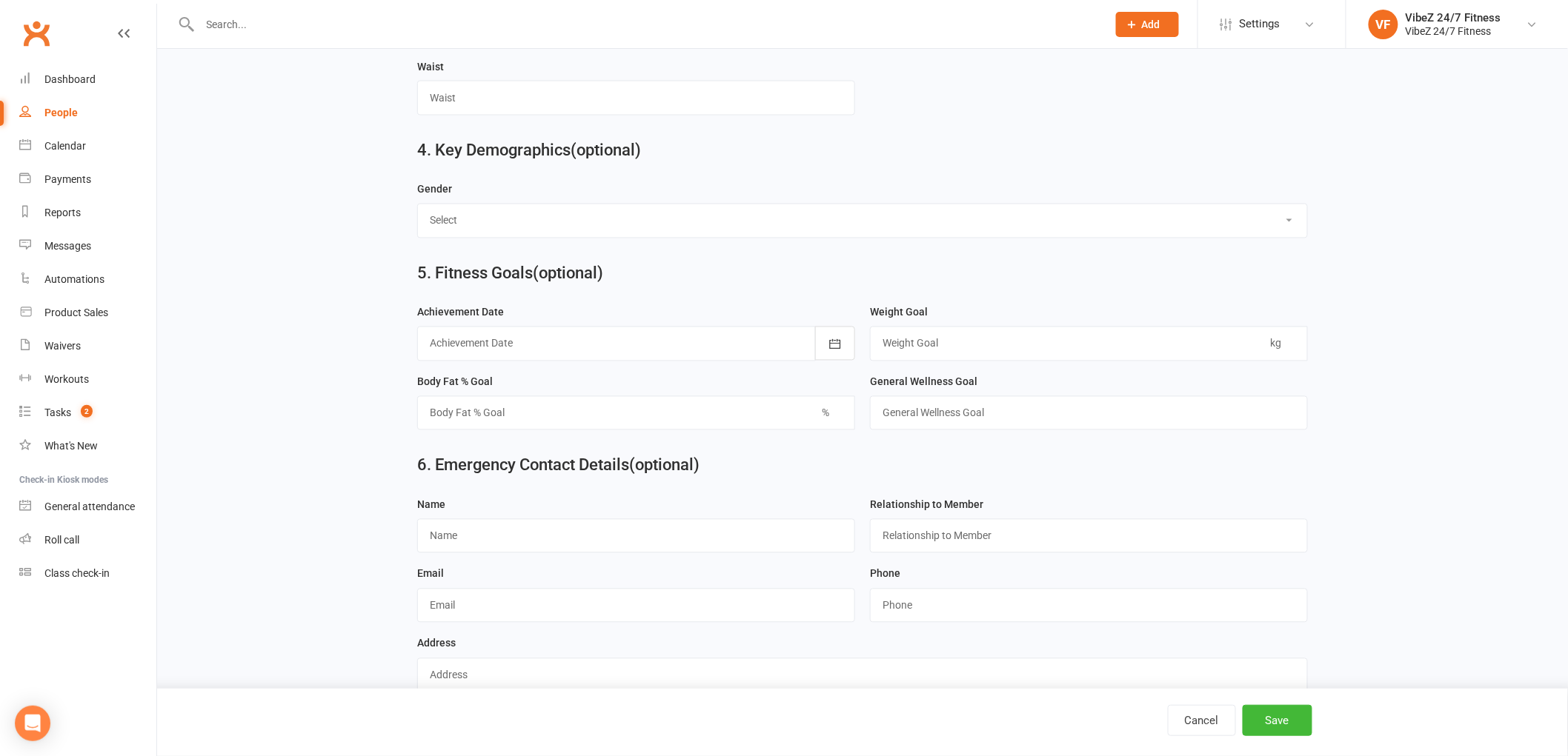
scroll to position [1187, 0]
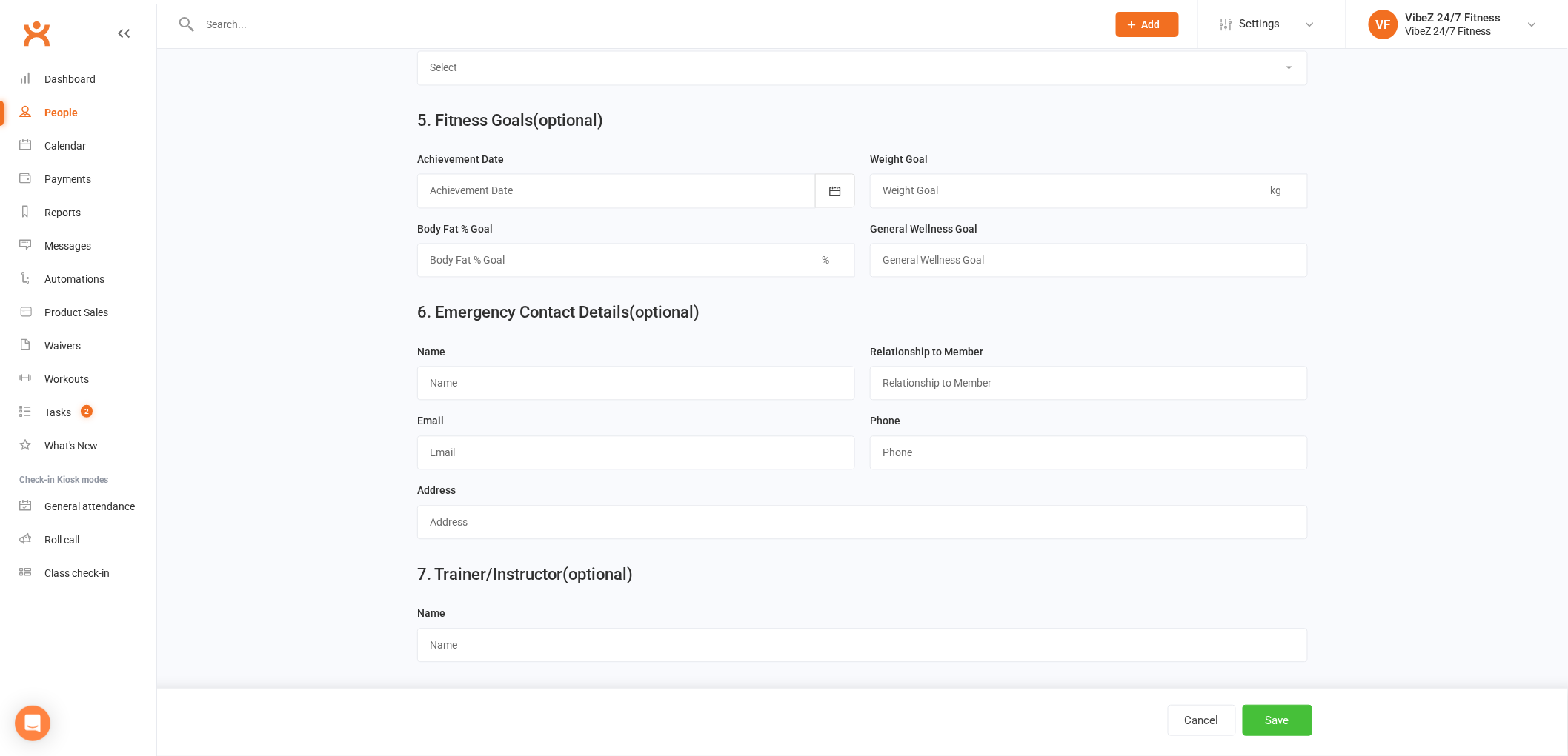
click at [1268, 720] on button "Save" at bounding box center [1278, 720] width 70 height 31
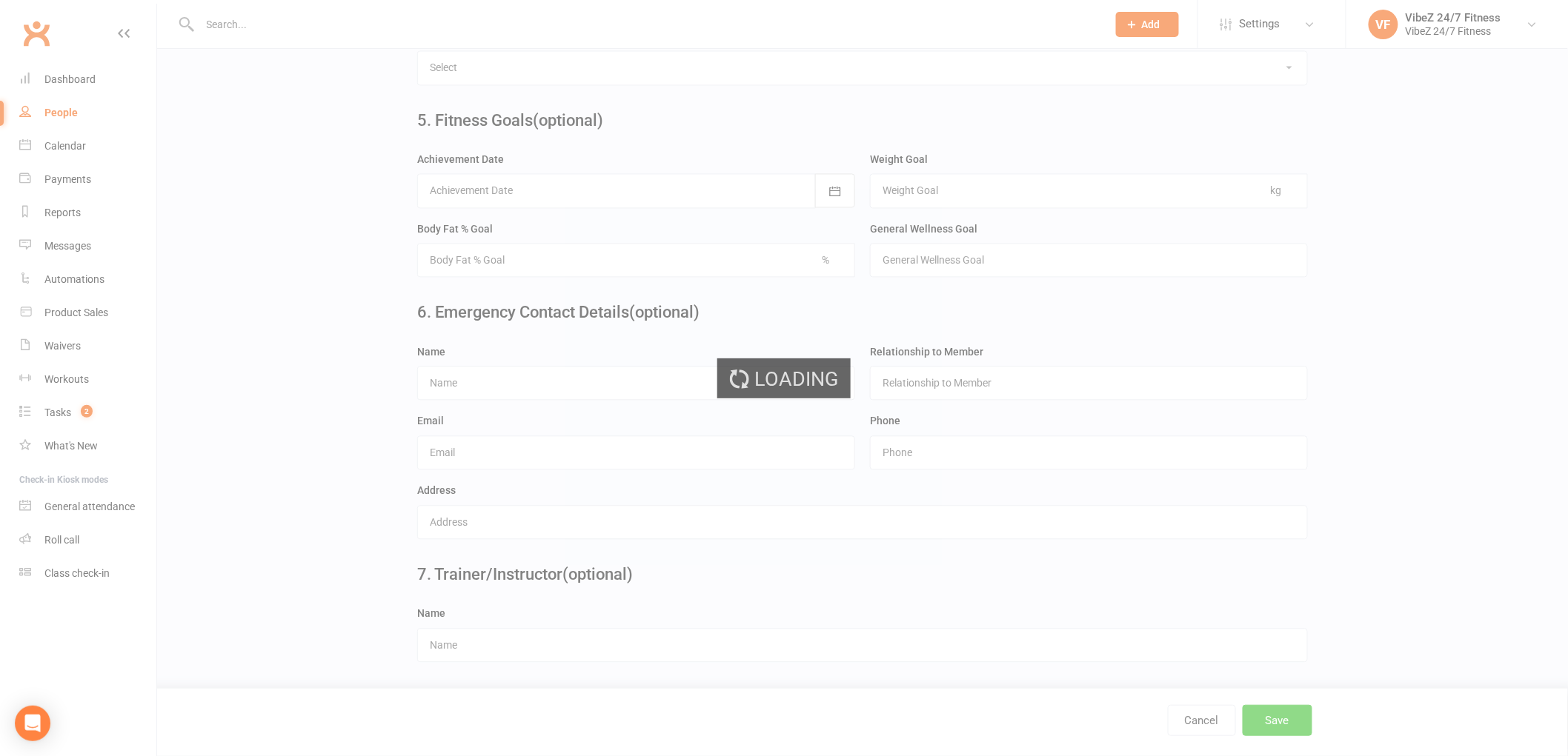
scroll to position [0, 0]
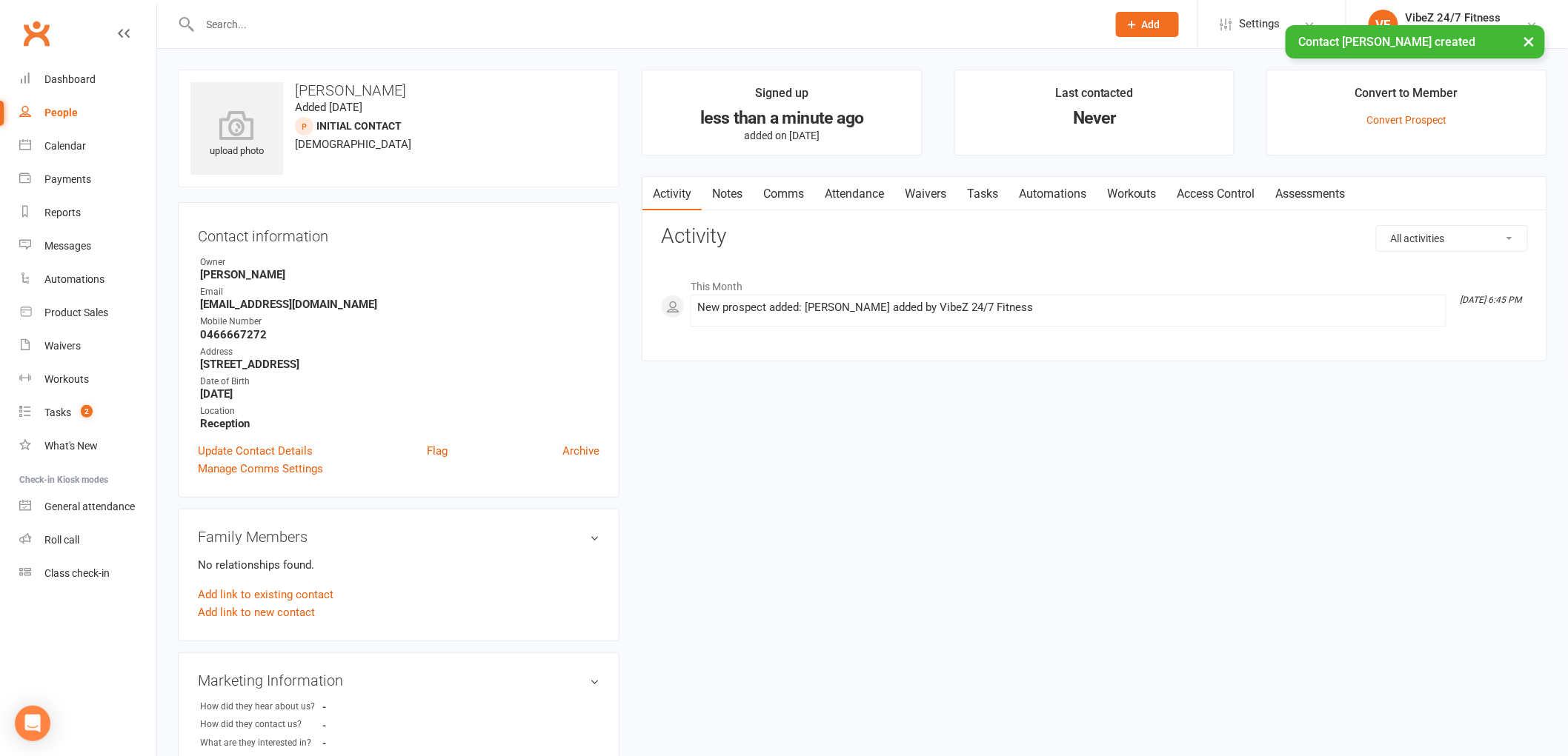
click at [715, 193] on link "Notes" at bounding box center [727, 194] width 51 height 34
click at [1478, 242] on button "+ New Note" at bounding box center [1488, 238] width 79 height 27
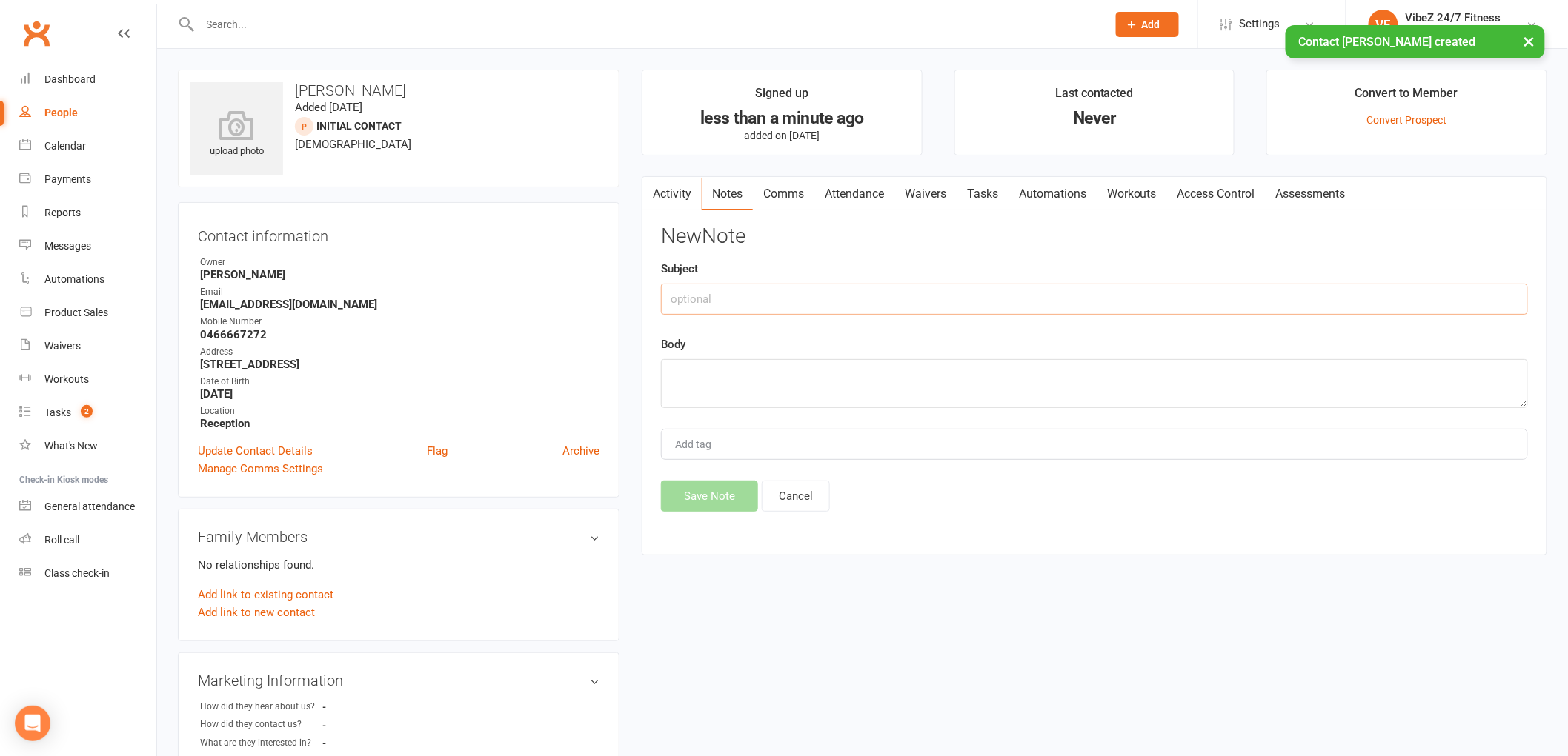
click at [981, 313] on input "text" at bounding box center [1094, 299] width 867 height 31
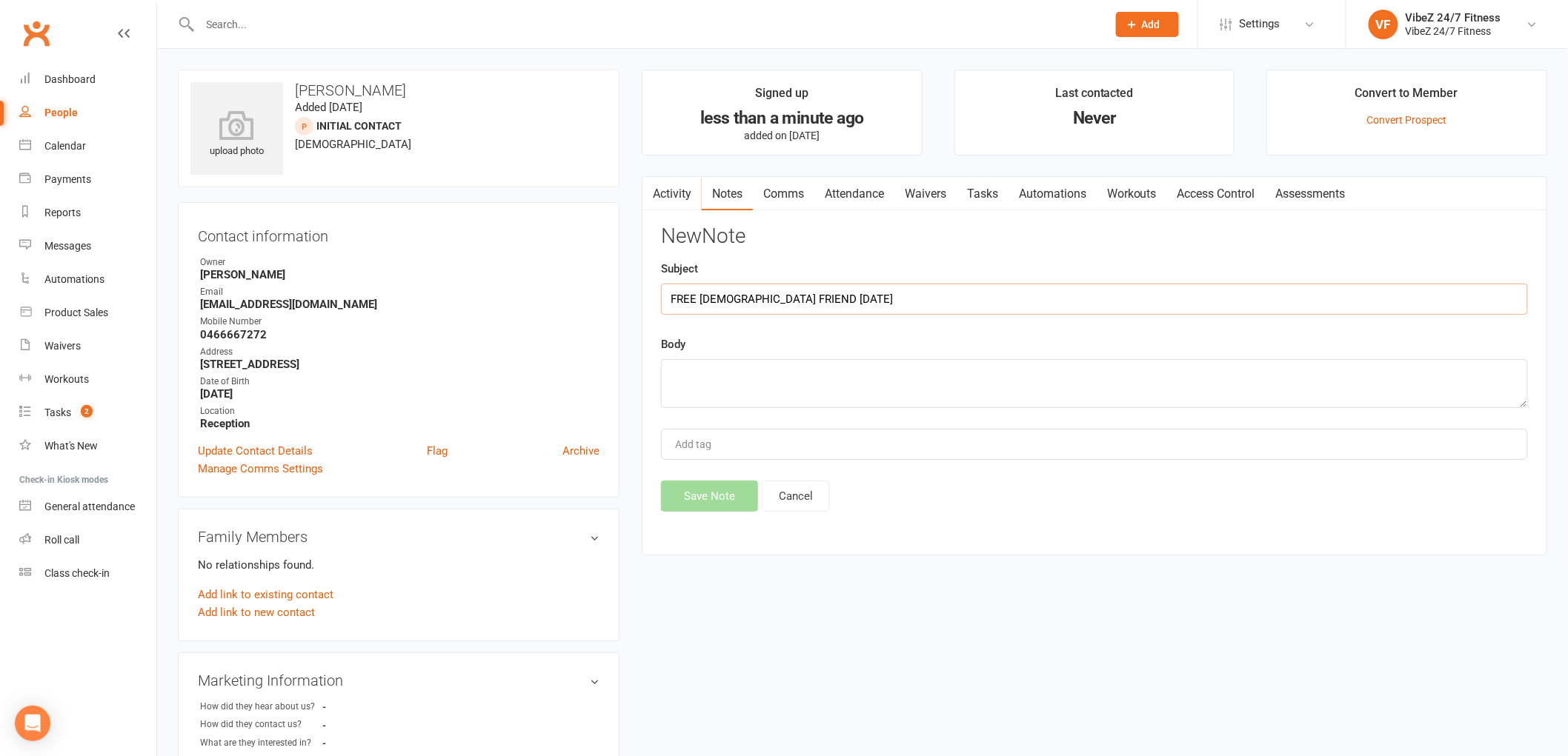
type input "FREE [DEMOGRAPHIC_DATA] FRIEND [DATE]"
type textarea "Came in with [PERSON_NAME]. RC"
click at [723, 496] on button "Save Note" at bounding box center [710, 496] width 97 height 31
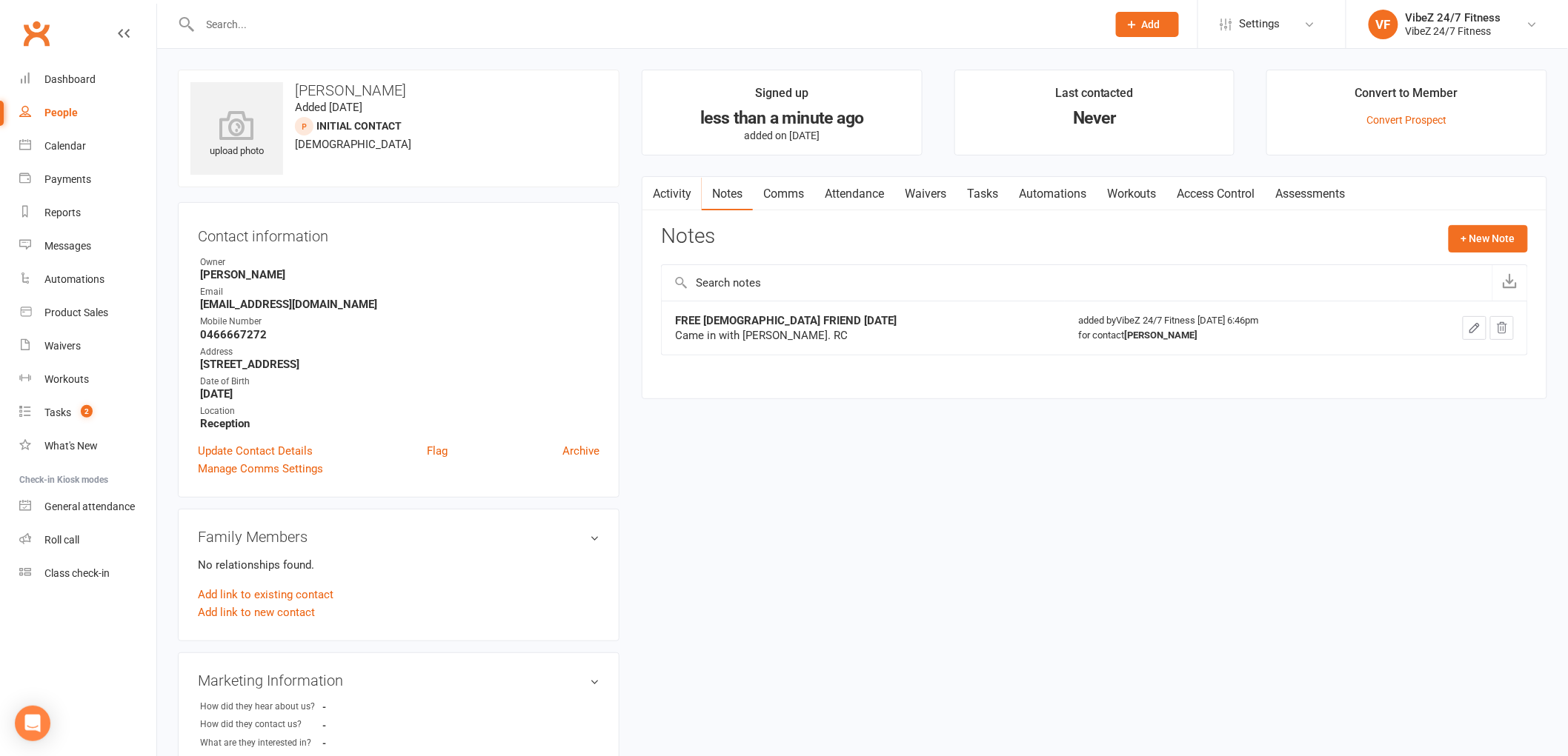
click at [297, 24] on input "text" at bounding box center [645, 24] width 901 height 21
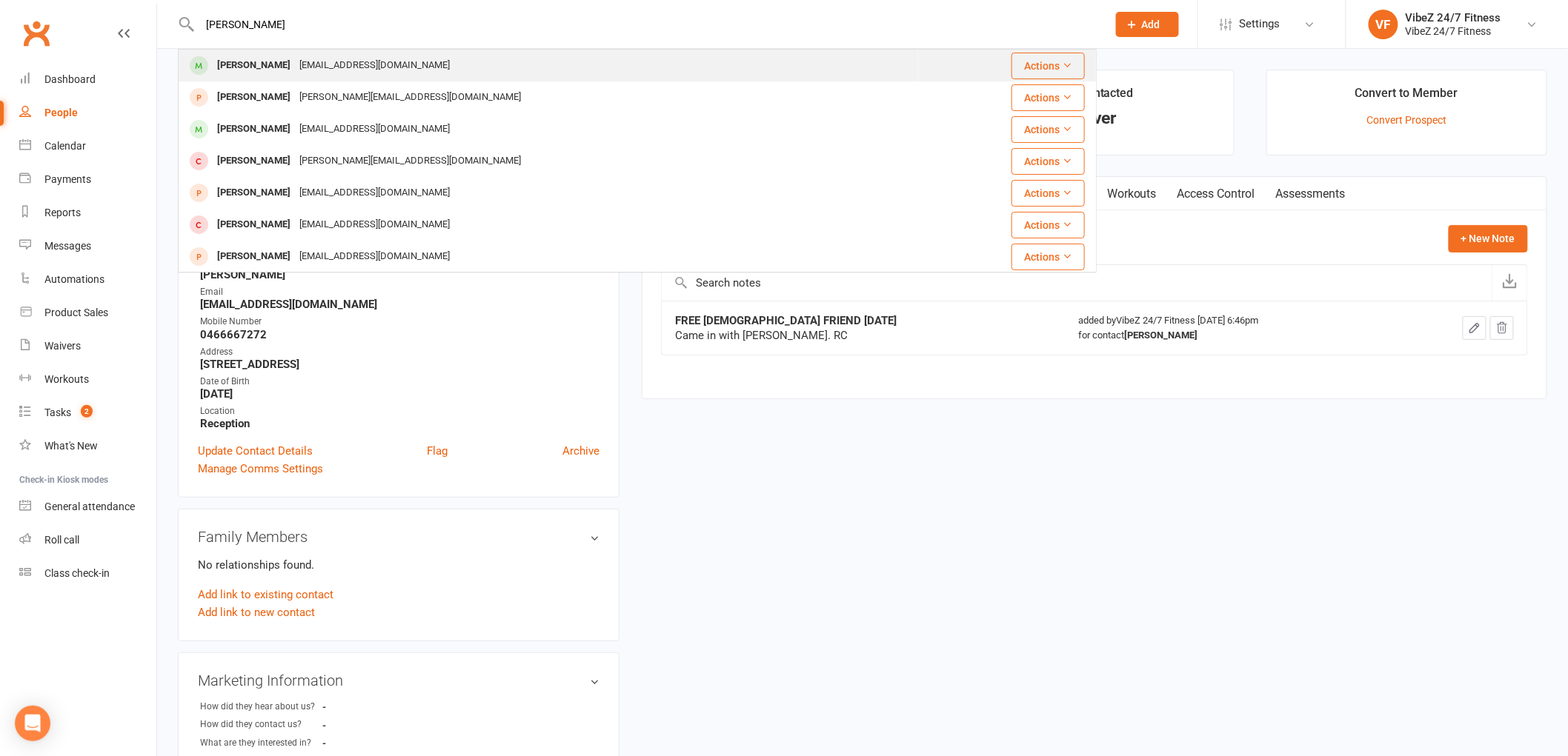
type input "[PERSON_NAME]"
click at [275, 55] on div "[PERSON_NAME]" at bounding box center [254, 65] width 82 height 21
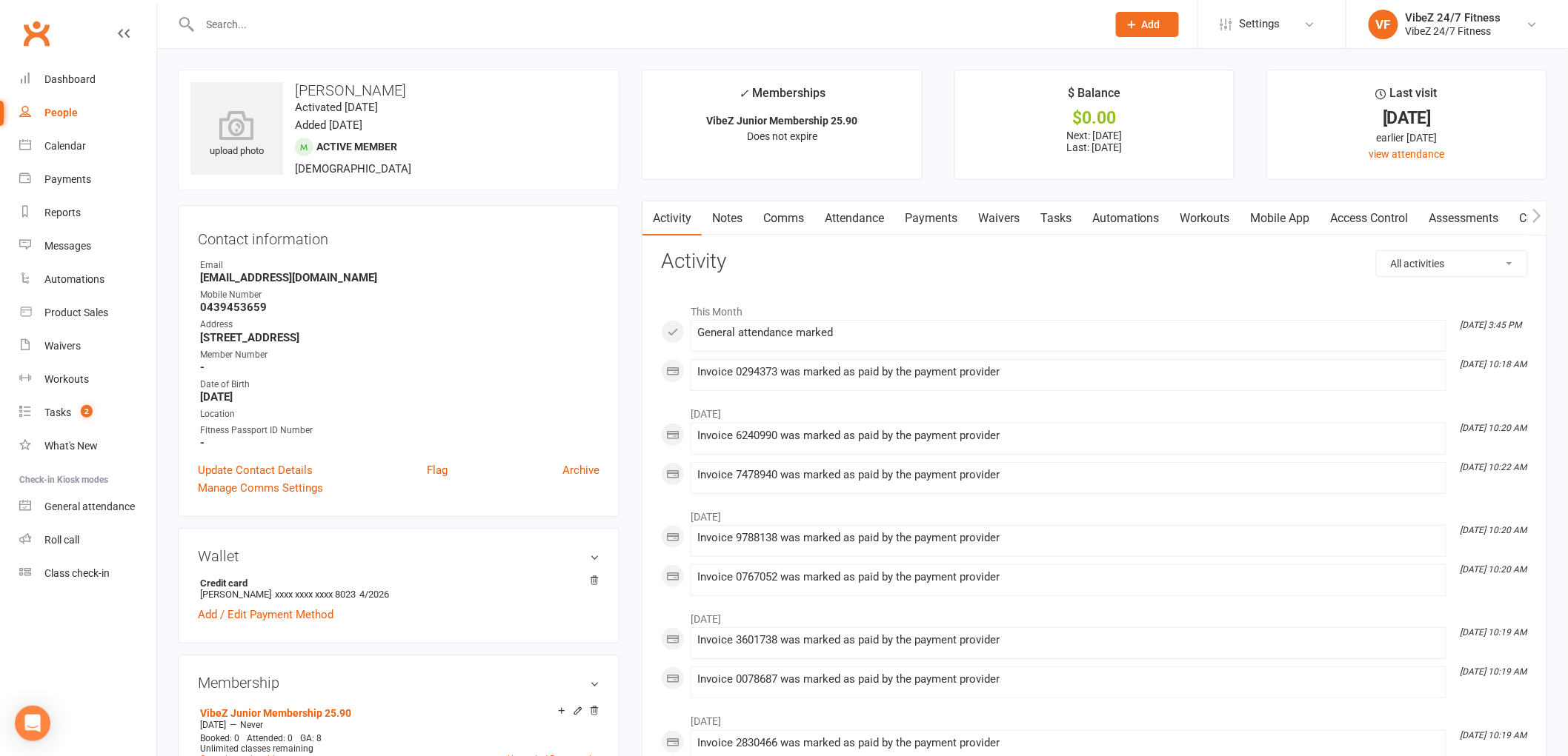
click at [1331, 220] on link "Access Control" at bounding box center [1370, 218] width 99 height 34
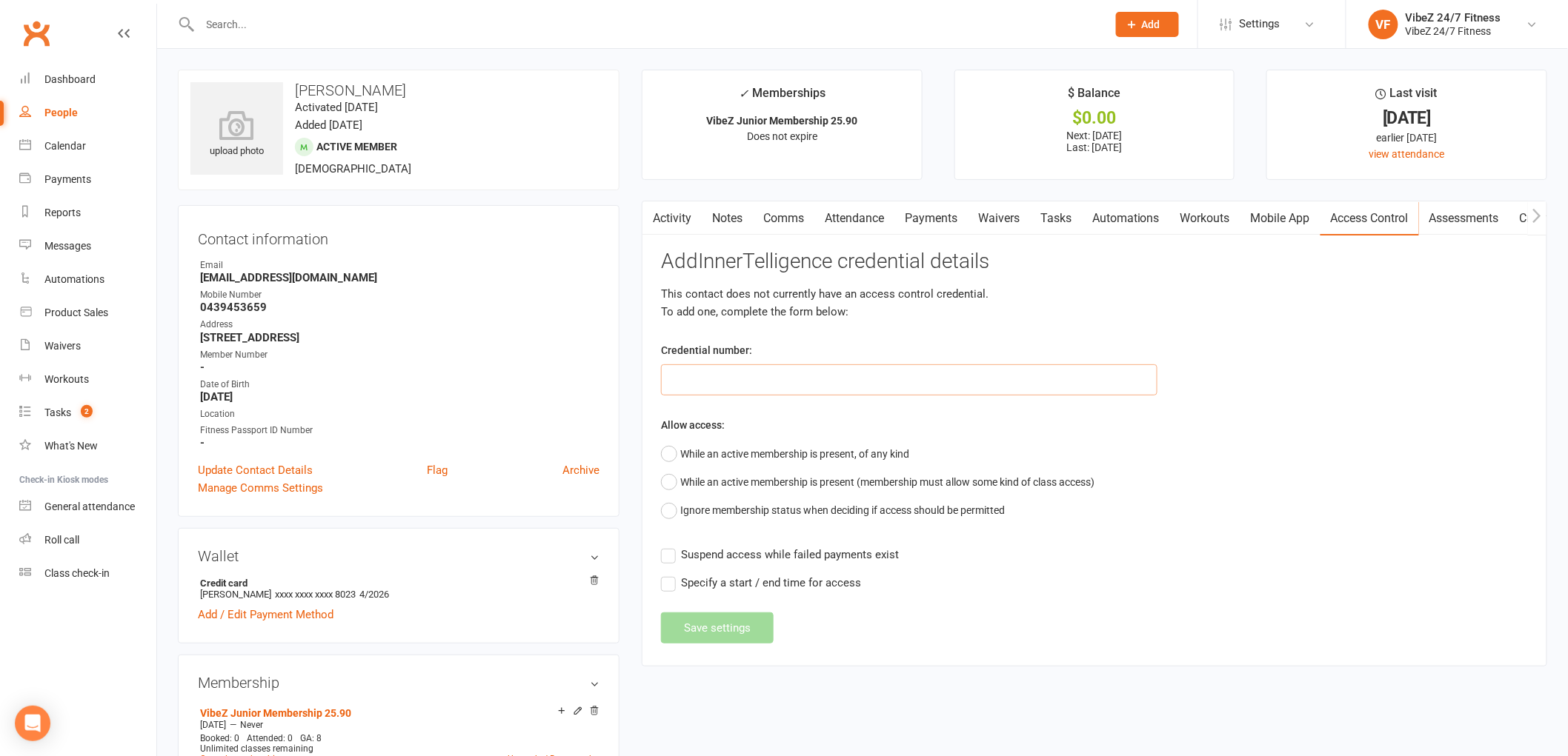
click at [820, 378] on input "text" at bounding box center [909, 380] width 496 height 31
type input "40187"
click at [664, 451] on button "While an active membership is present, of any kind" at bounding box center [785, 454] width 249 height 28
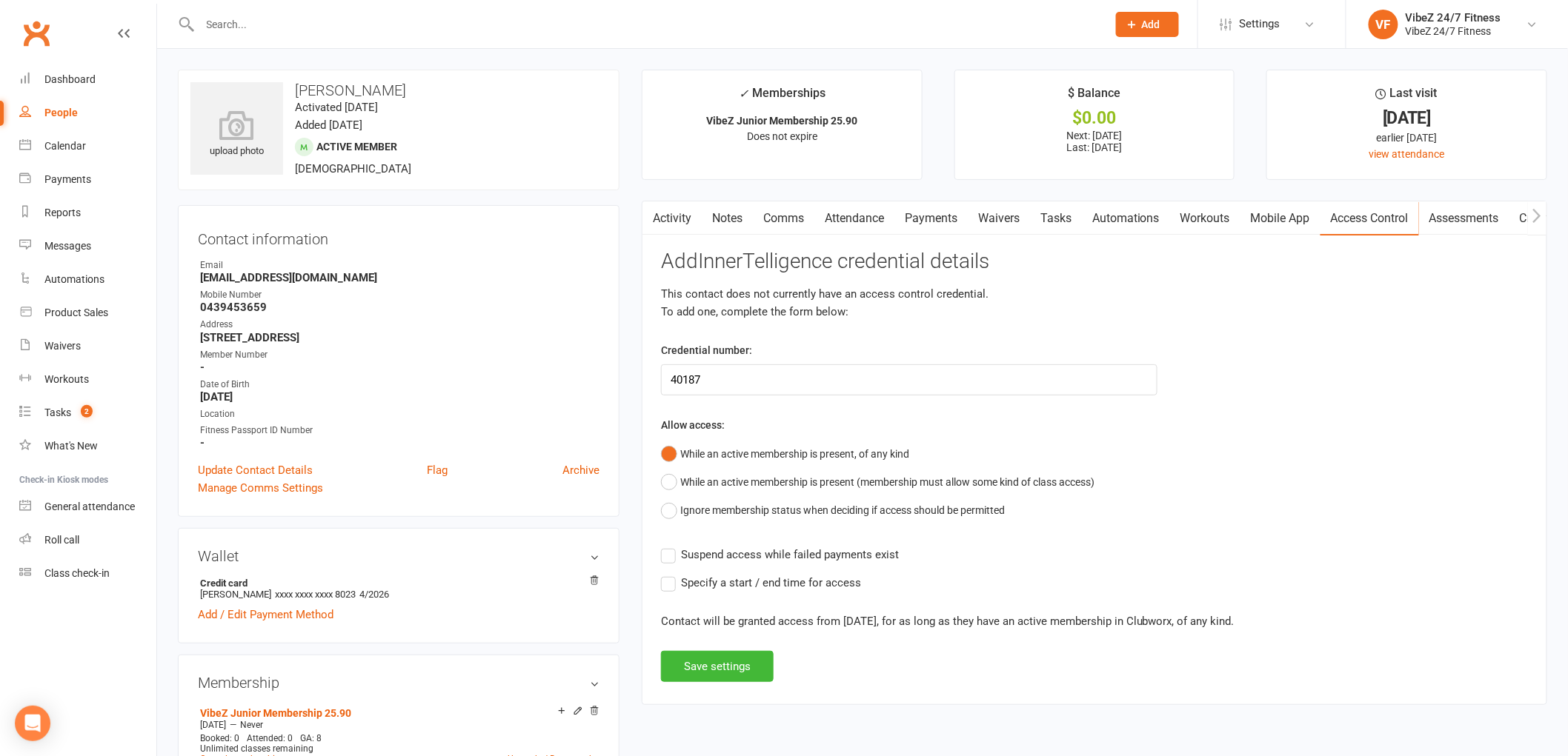
click at [669, 557] on label "Suspend access while failed payments exist" at bounding box center [780, 554] width 238 height 17
click at [669, 546] on input "Suspend access while failed payments exist" at bounding box center [780, 546] width 238 height 0
click at [747, 664] on button "Save settings" at bounding box center [717, 666] width 112 height 31
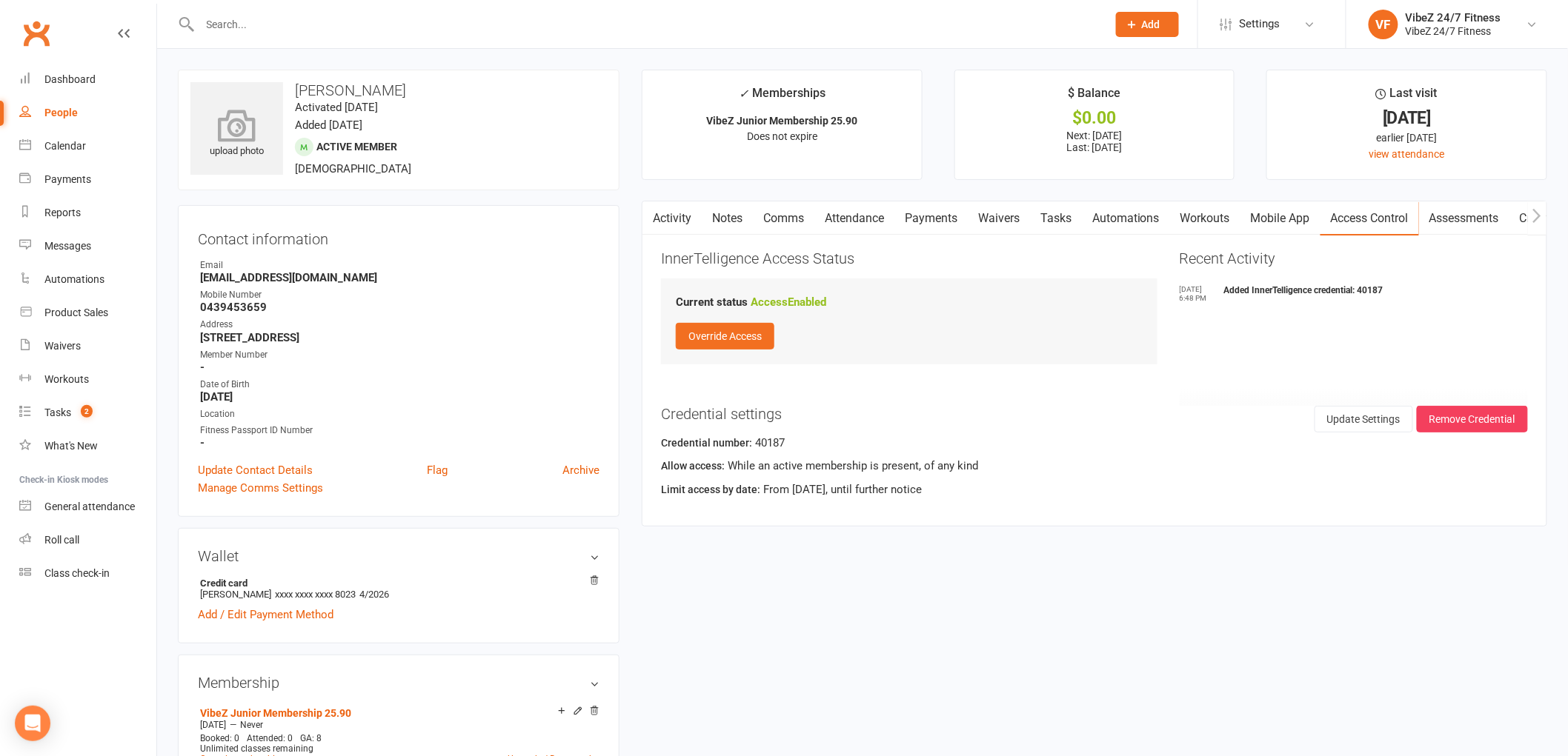
click at [251, 103] on div "upload photo" at bounding box center [237, 128] width 93 height 93
